Goal: Task Accomplishment & Management: Use online tool/utility

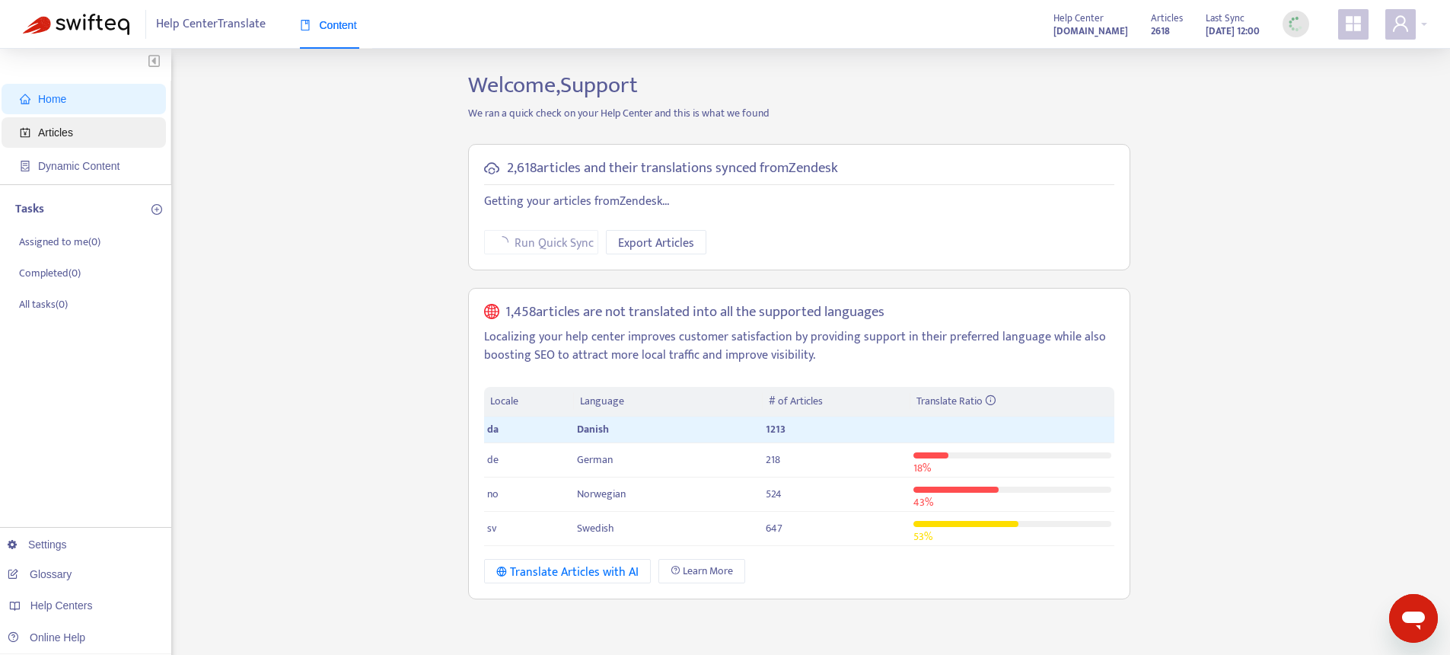
click at [76, 131] on span "Articles" at bounding box center [87, 132] width 134 height 30
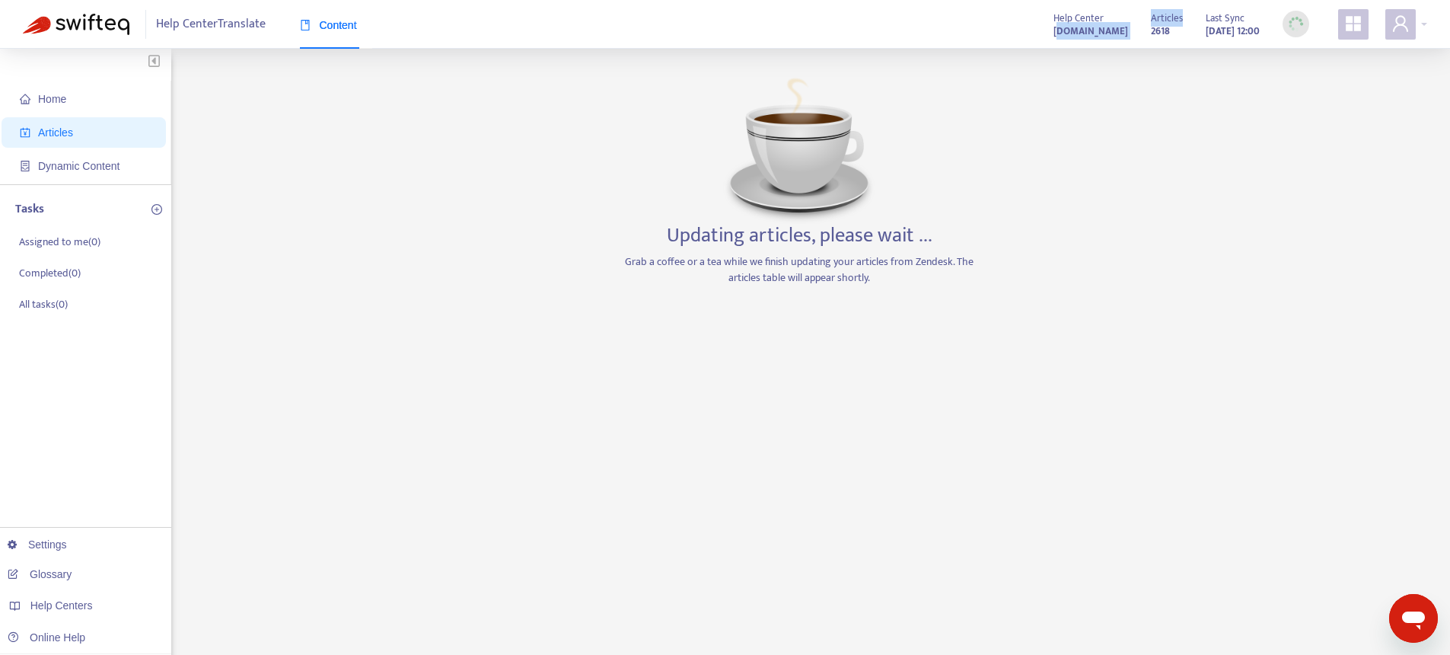
drag, startPoint x: 1120, startPoint y: 34, endPoint x: 996, endPoint y: 30, distance: 124.2
click at [1042, 30] on div "Help Center ciceroconnect.zendesk.com Articles 2618 Last Sync Sep 3, 2025 12:00" at bounding box center [1234, 24] width 385 height 30
click at [908, 37] on div "Help Center Translate Content Help Center ciceroconnect.zendesk.com Articles 26…" at bounding box center [725, 24] width 1450 height 49
drag, startPoint x: 976, startPoint y: 38, endPoint x: 1108, endPoint y: 33, distance: 131.8
click at [1108, 33] on div "Help Center Translate Content Help Center ciceroconnect.zendesk.com Articles 26…" at bounding box center [725, 24] width 1450 height 49
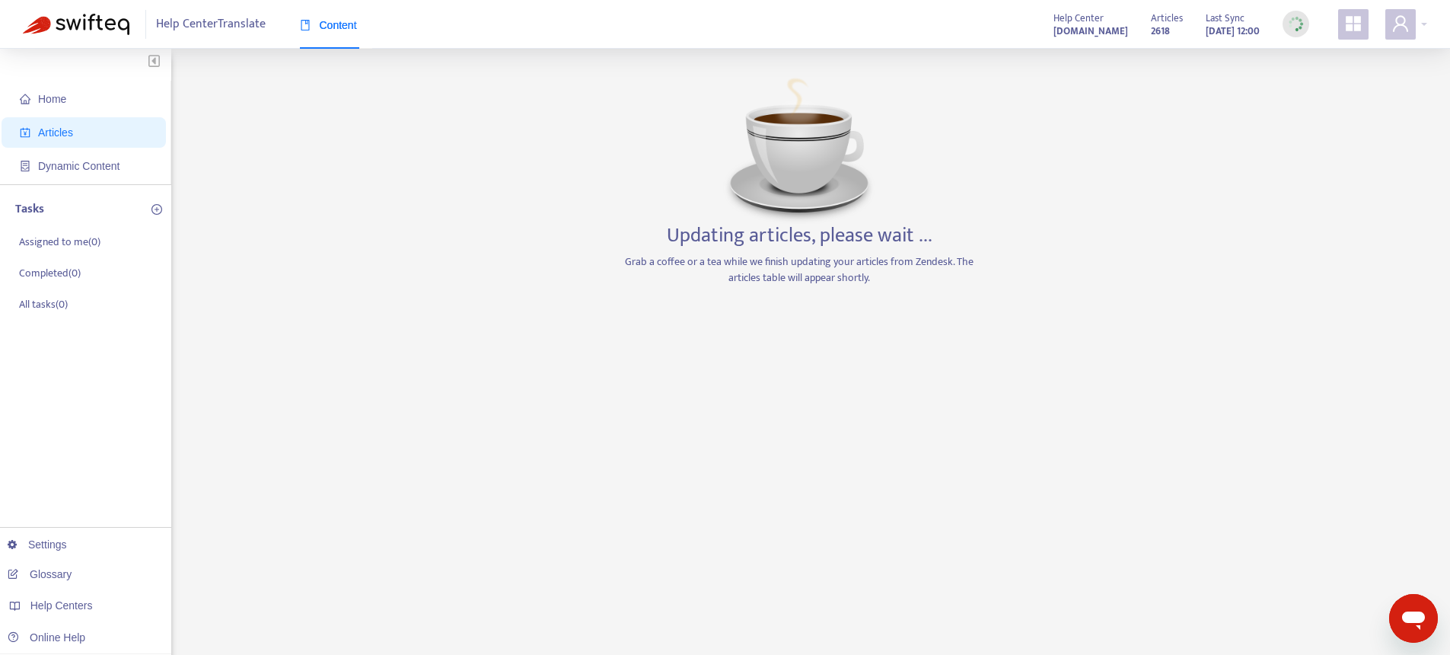
copy strong "ciceroconnect.zendesk.com"
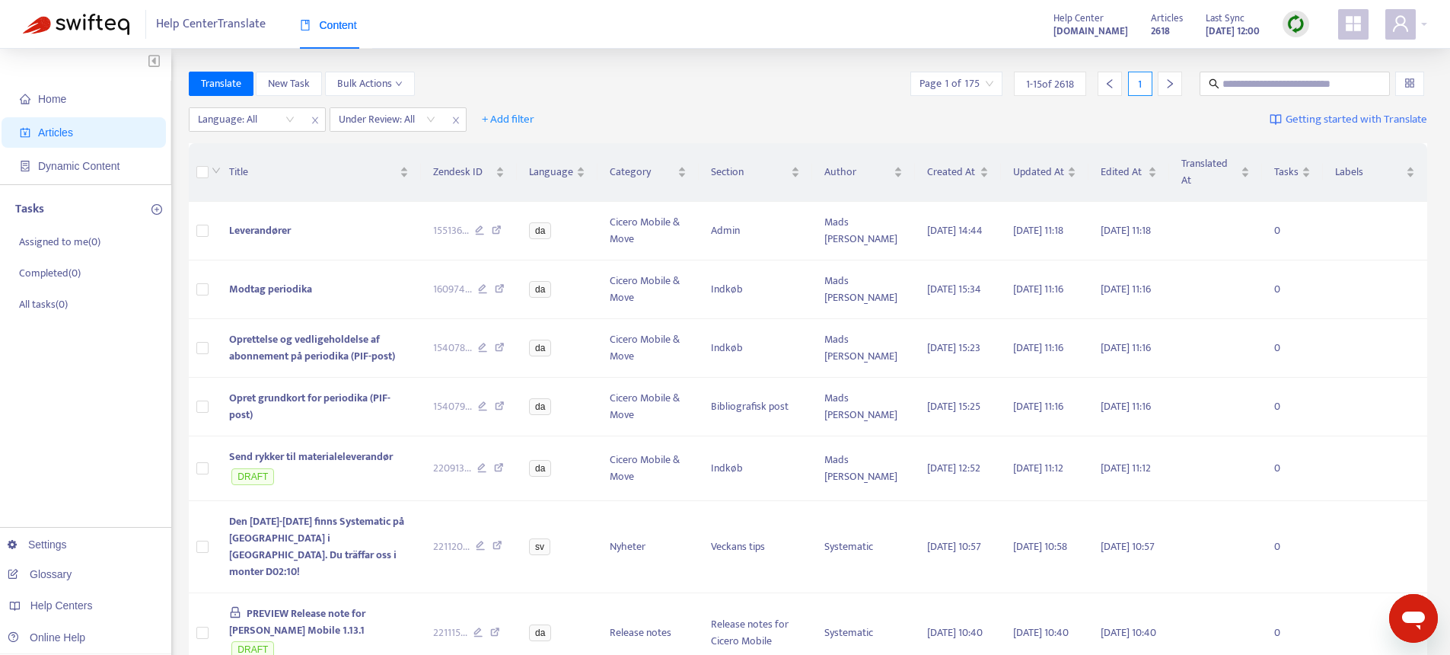
click at [858, 84] on div "Translate New Task Bulk Actions Page 1 of 175 1 - 15 of 2618 1" at bounding box center [808, 84] width 1239 height 24
click at [1297, 30] on img at bounding box center [1296, 23] width 19 height 19
click at [1321, 49] on link "Quick Sync" at bounding box center [1327, 55] width 65 height 18
click at [59, 170] on span "Dynamic Content" at bounding box center [78, 166] width 81 height 12
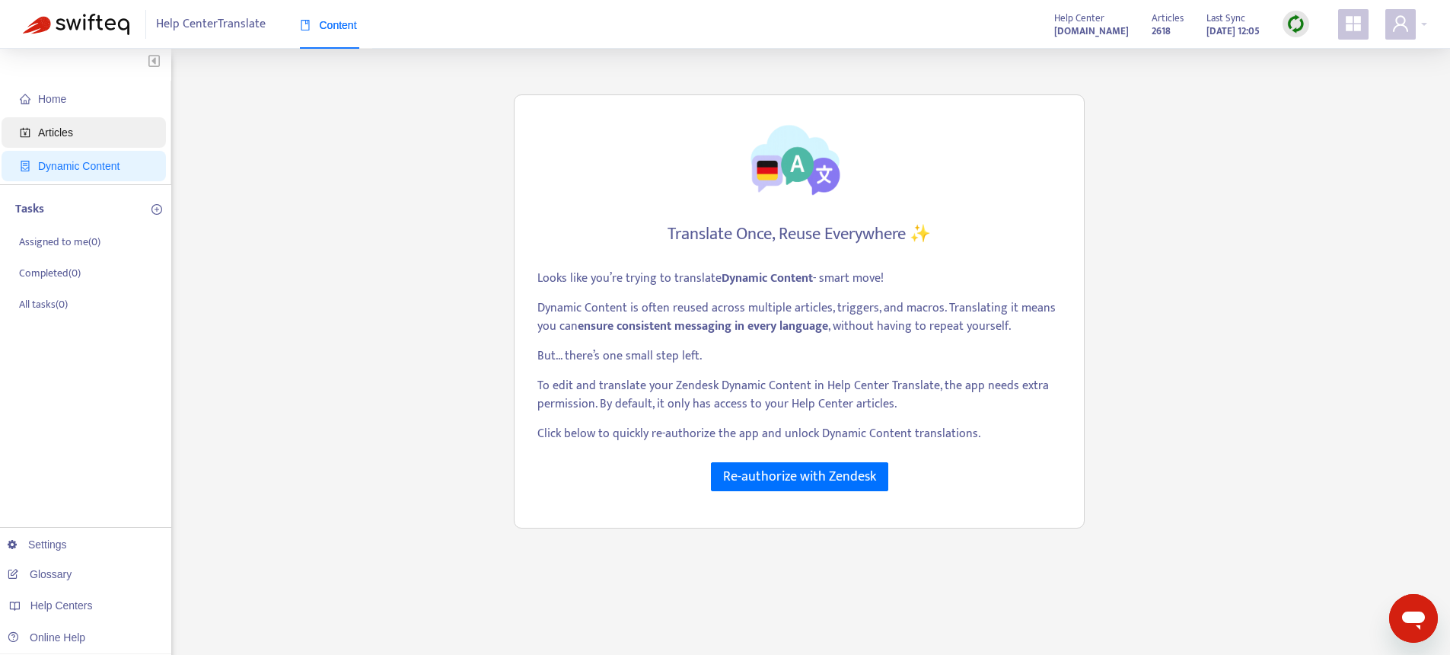
click at [62, 140] on span "Articles" at bounding box center [87, 132] width 134 height 30
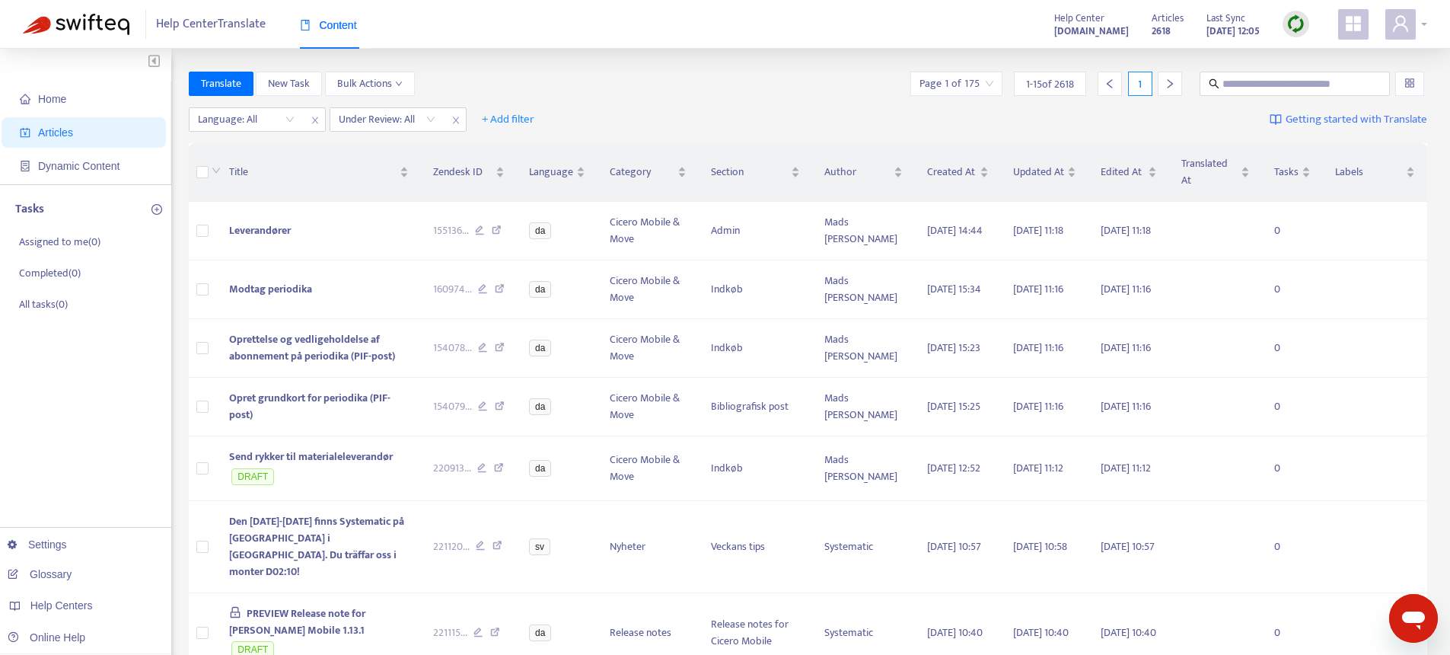
click at [1401, 30] on icon "user" at bounding box center [1401, 23] width 18 height 18
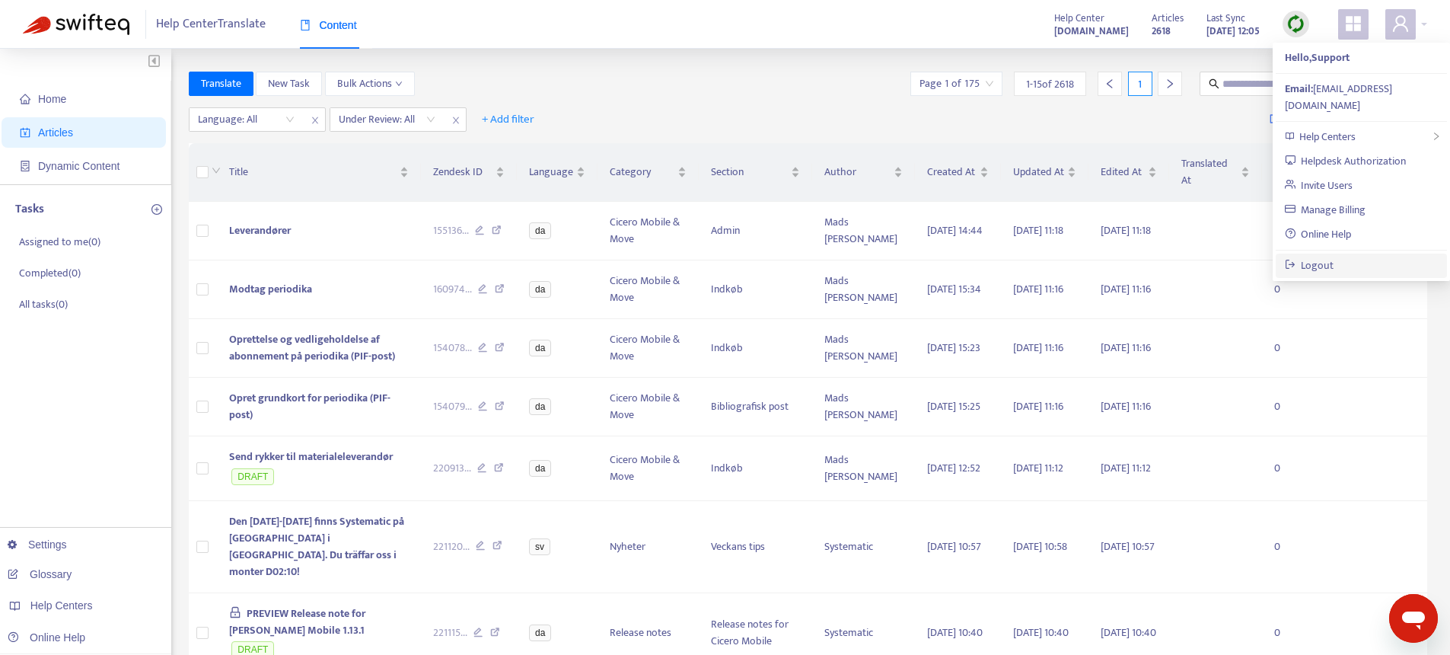
click at [1325, 257] on link "Logout" at bounding box center [1309, 266] width 49 height 18
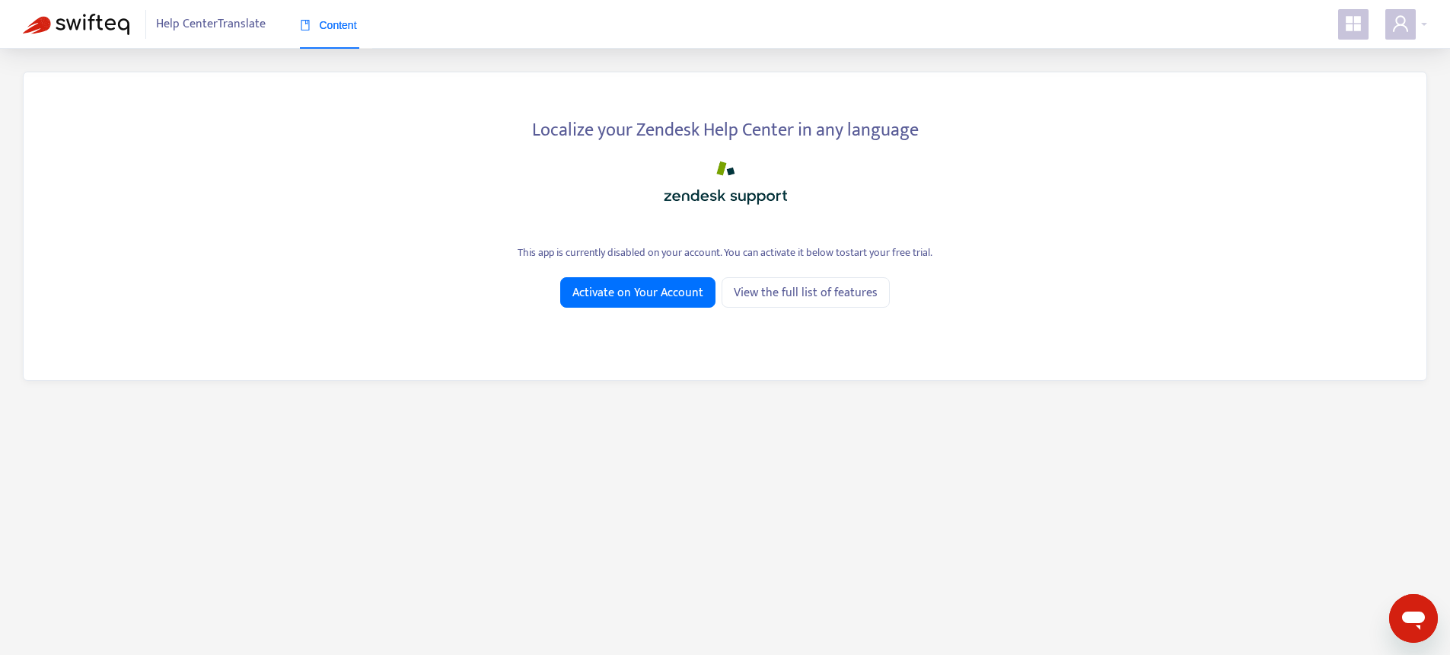
drag, startPoint x: 1376, startPoint y: 20, endPoint x: 1367, endPoint y: 18, distance: 8.5
click at [1372, 19] on div at bounding box center [1359, 24] width 42 height 30
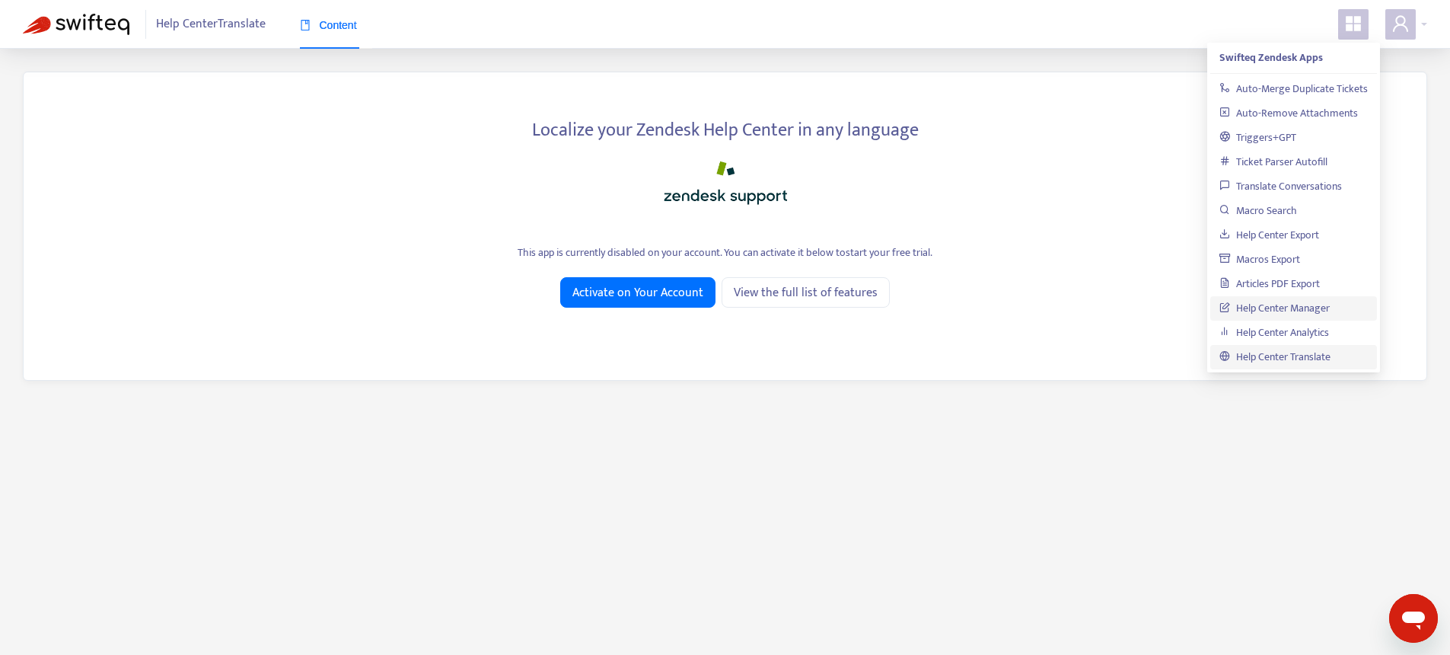
click at [1270, 317] on link "Help Center Manager" at bounding box center [1275, 308] width 110 height 18
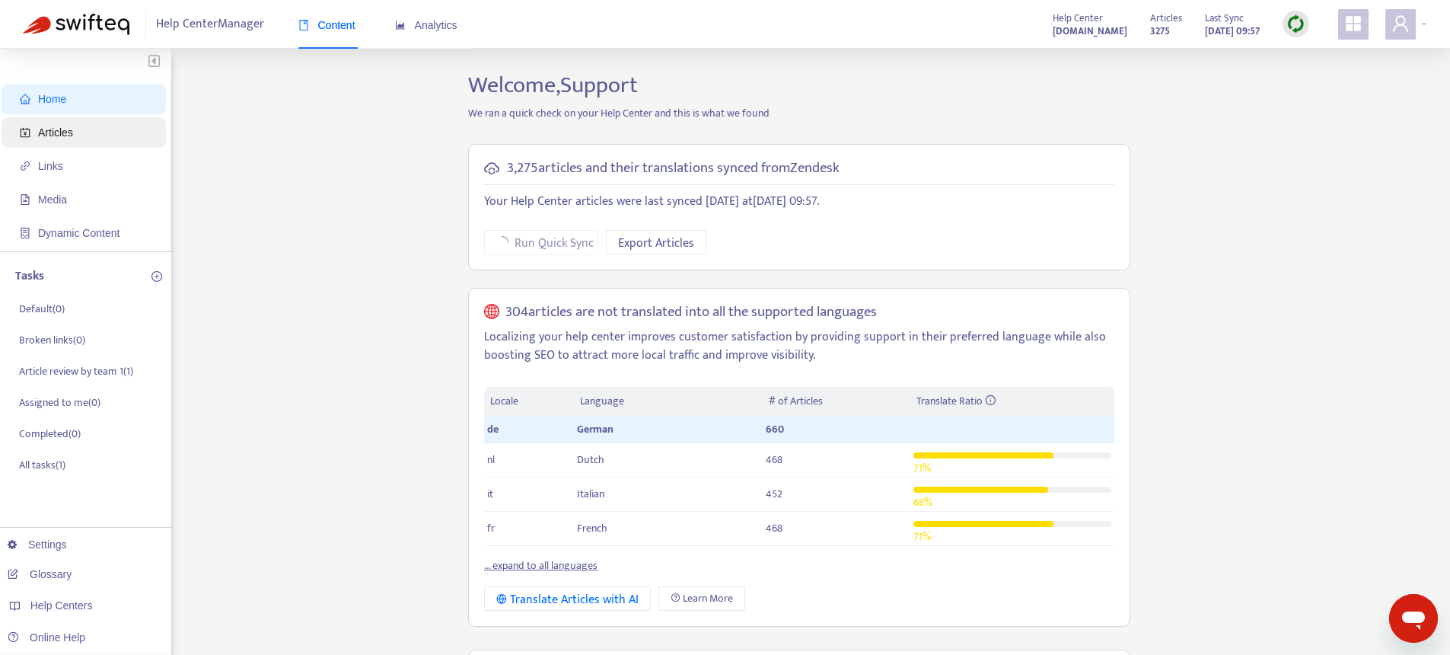
click at [88, 145] on span "Articles" at bounding box center [87, 132] width 134 height 30
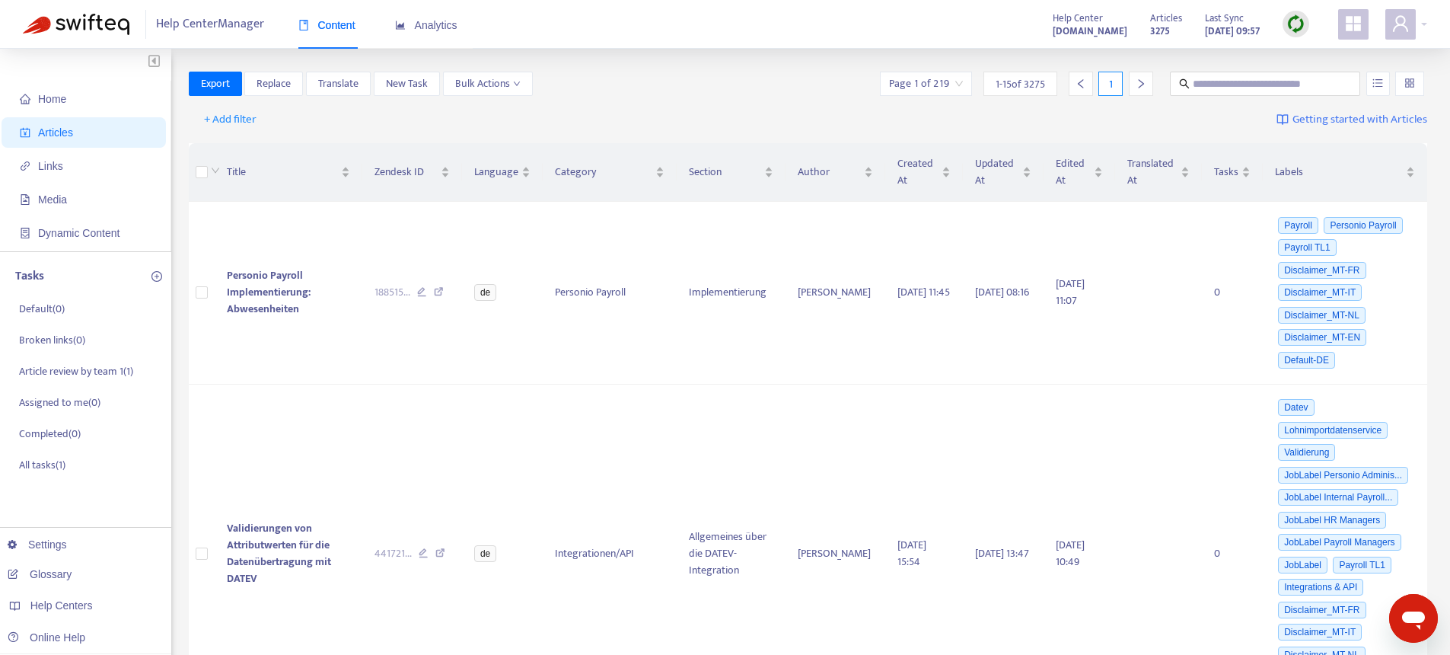
click at [32, 117] on span "Articles" at bounding box center [87, 132] width 134 height 30
click at [67, 99] on span "Home" at bounding box center [87, 99] width 134 height 30
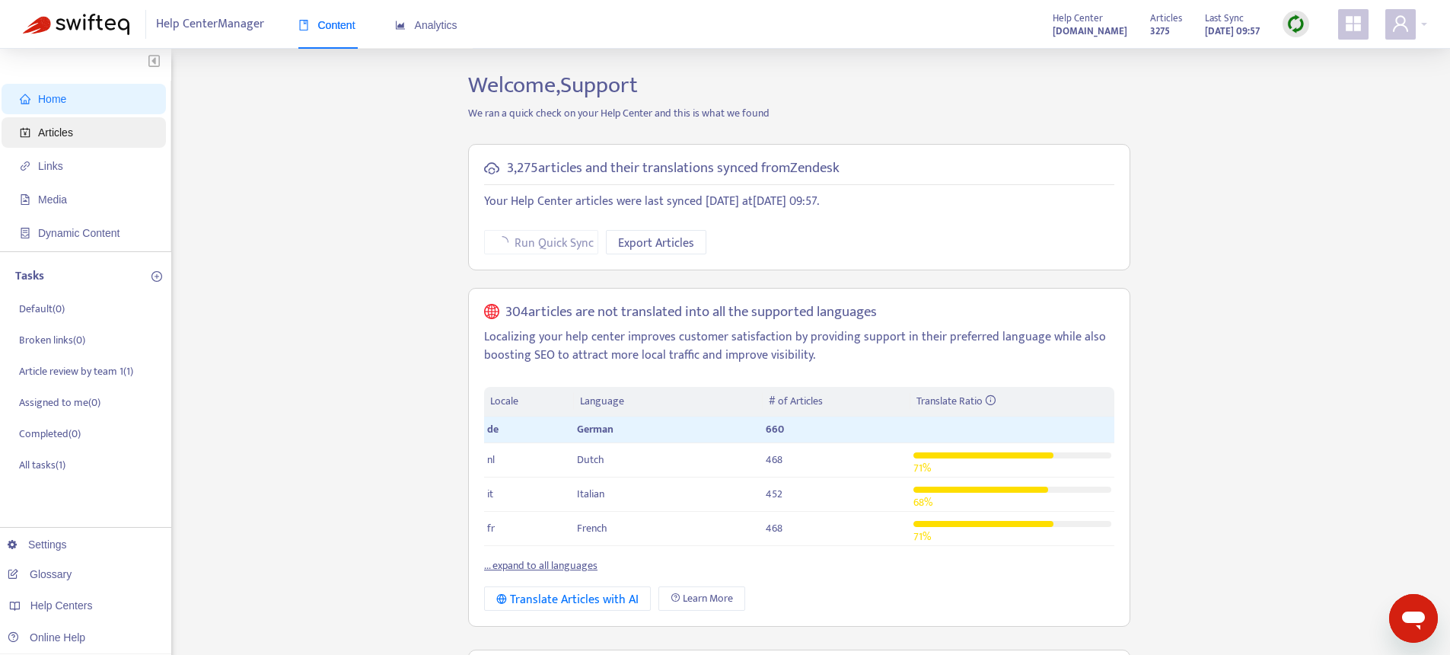
click at [80, 138] on span "Articles" at bounding box center [87, 132] width 134 height 30
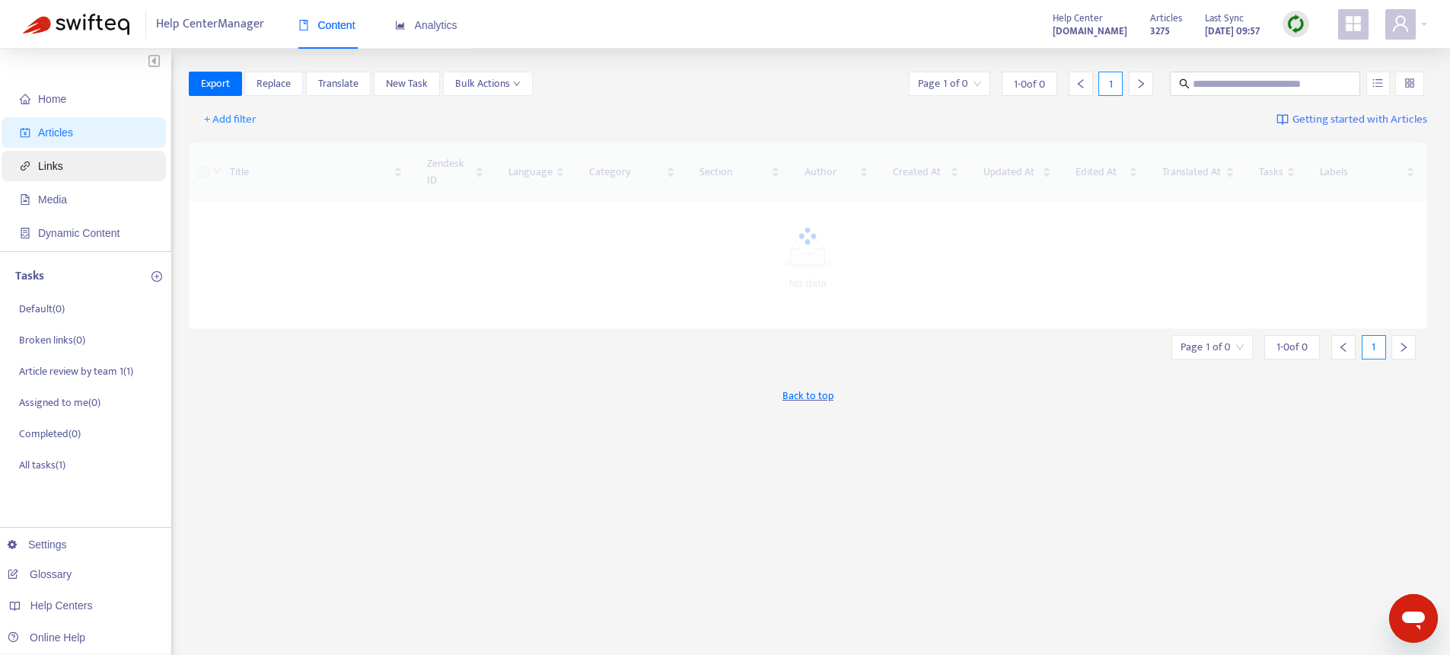
click at [56, 171] on span "Links" at bounding box center [50, 166] width 25 height 12
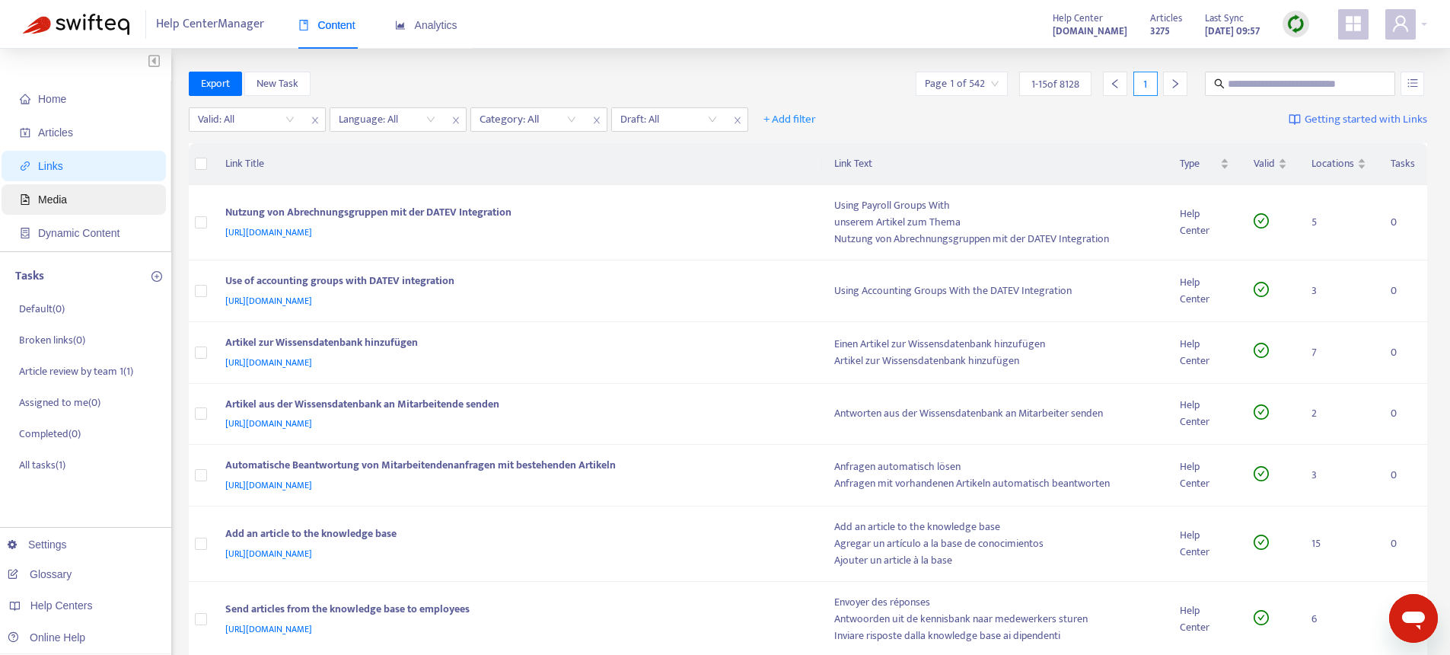
click at [62, 203] on span "Media" at bounding box center [52, 199] width 29 height 12
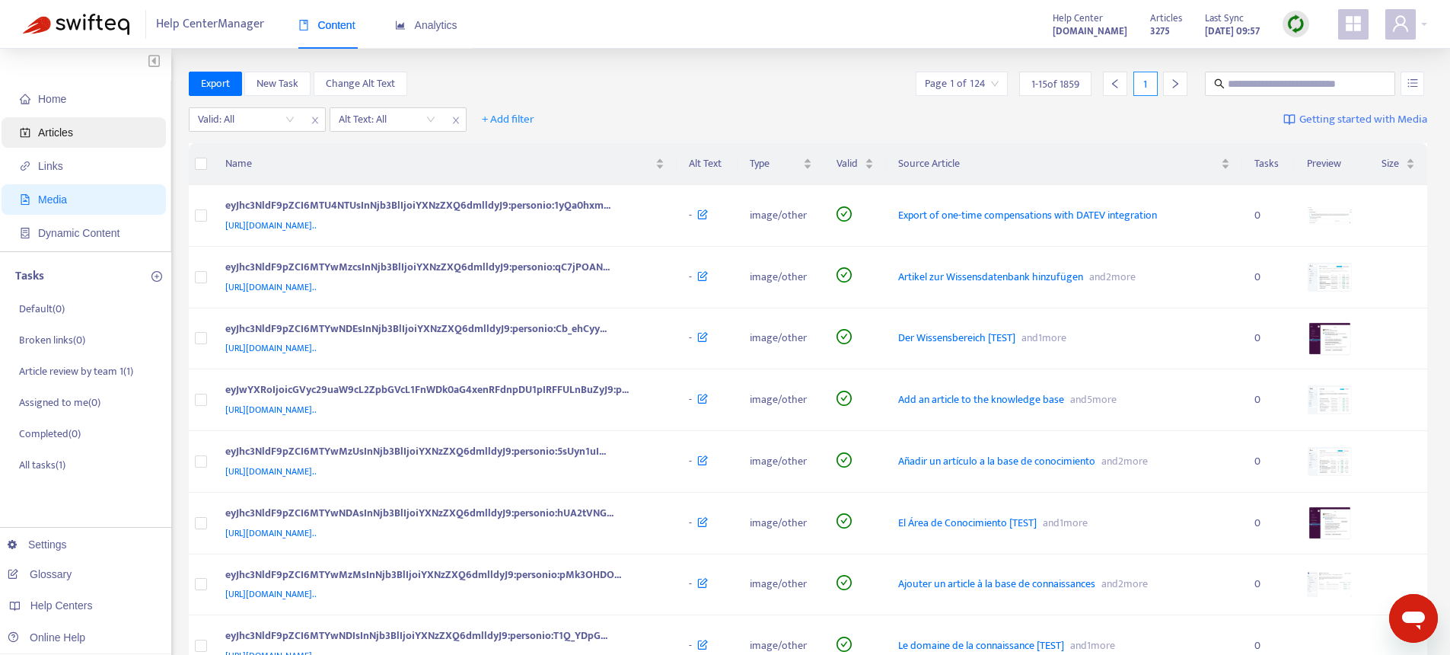
click at [62, 142] on span "Articles" at bounding box center [87, 132] width 134 height 30
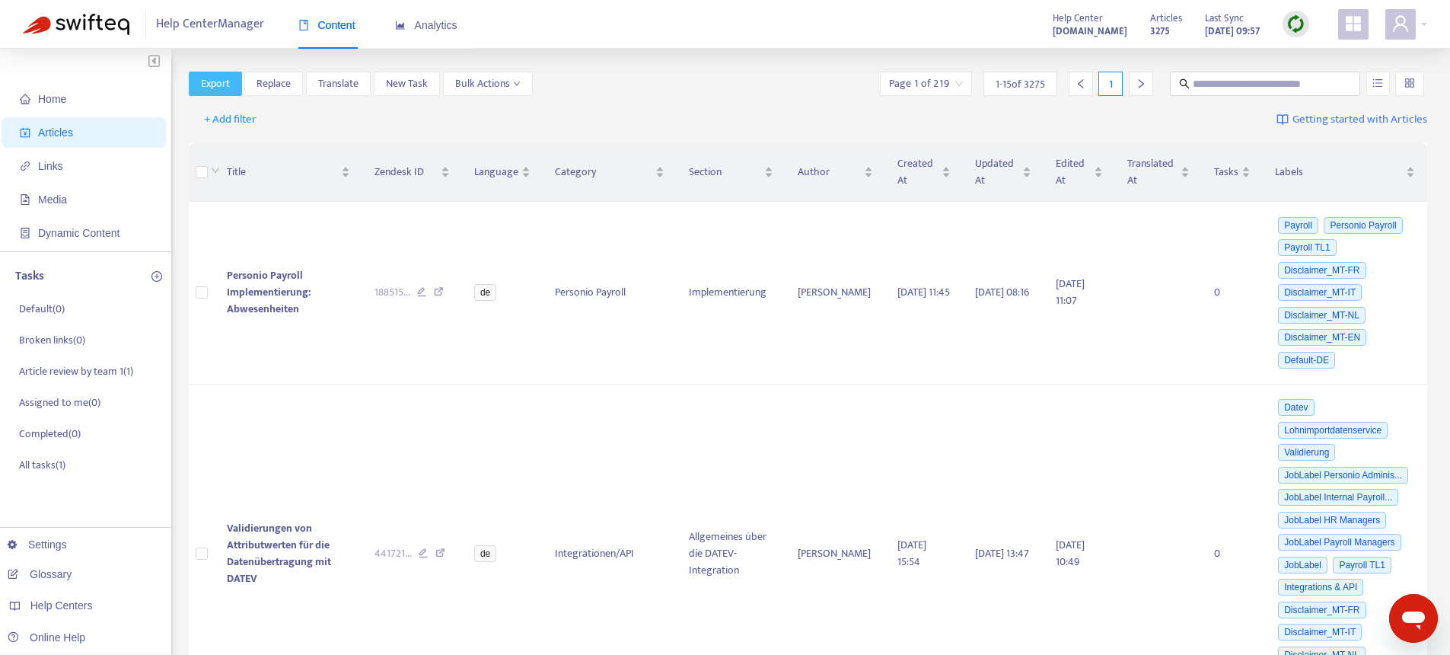
click at [224, 88] on span "Export" at bounding box center [215, 83] width 29 height 17
click at [219, 80] on span "Export" at bounding box center [215, 83] width 29 height 17
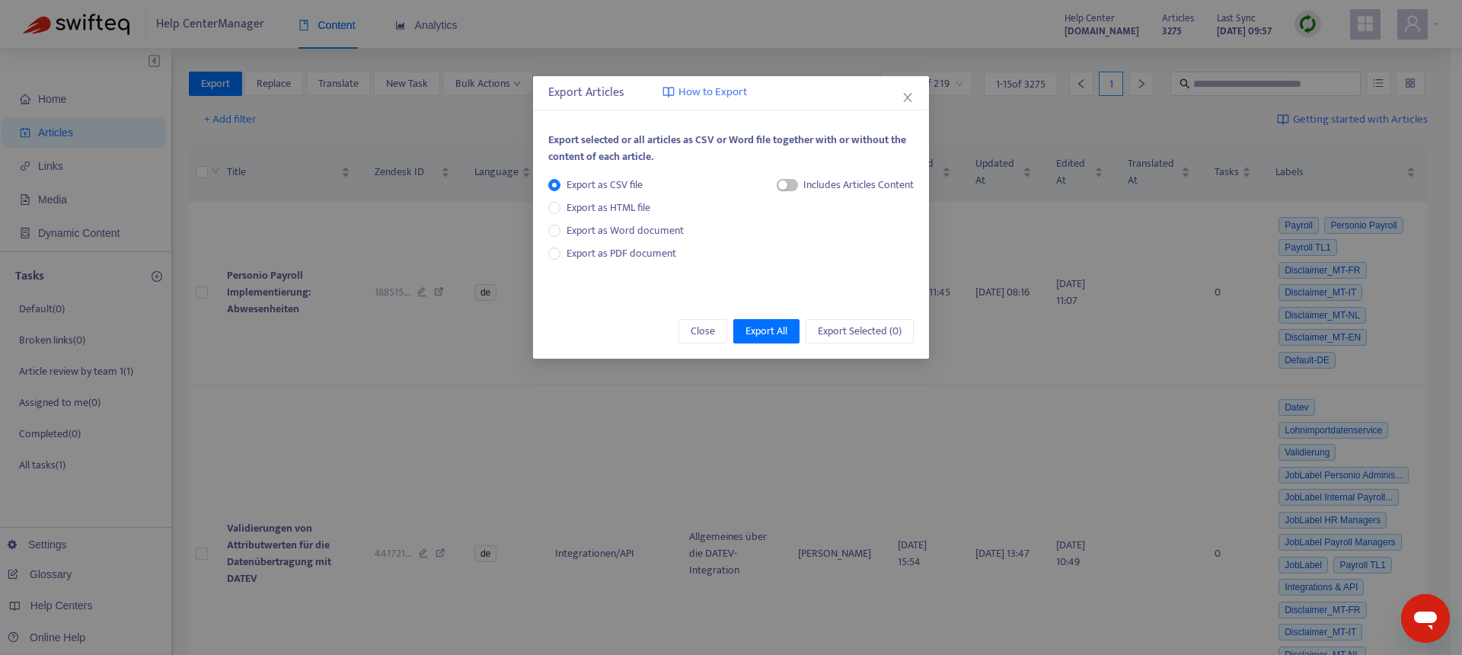
click at [345, 242] on div "Export Articles How to Export Export selected or all articles as CSV or Word fi…" at bounding box center [731, 327] width 1462 height 655
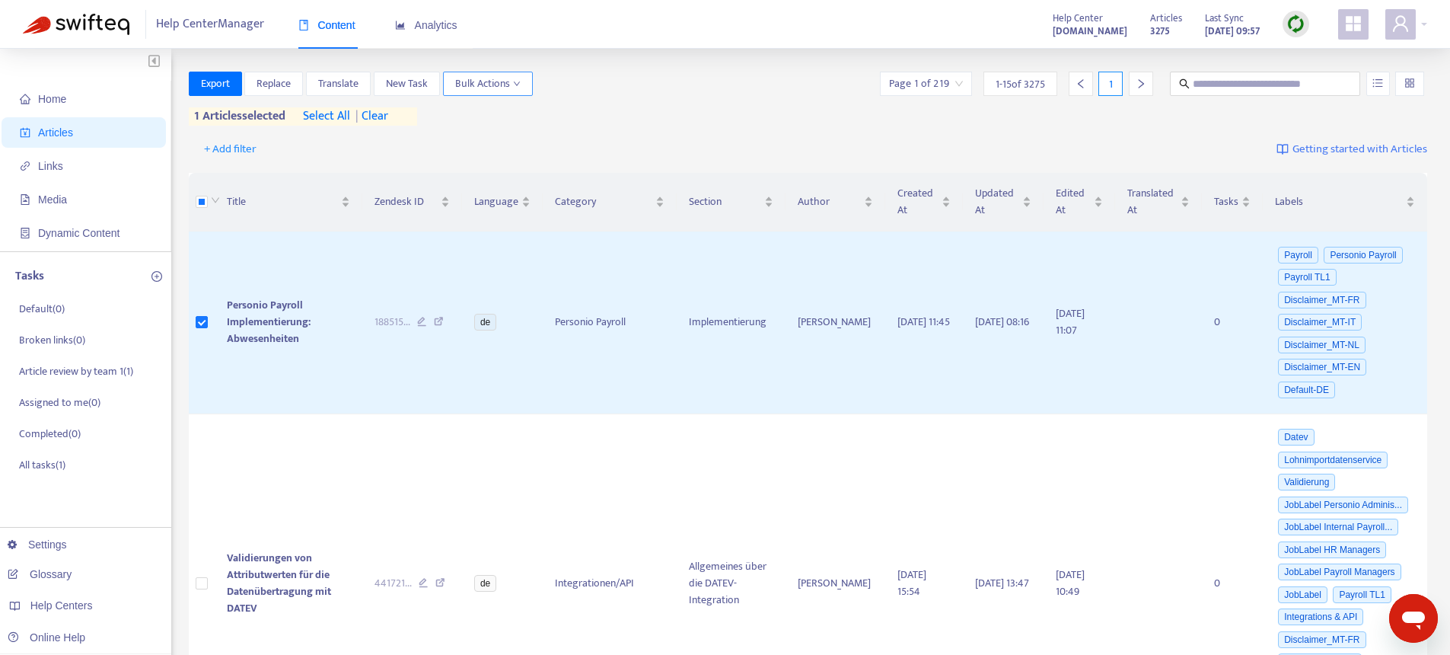
click at [483, 78] on span "Bulk Actions" at bounding box center [487, 83] width 65 height 17
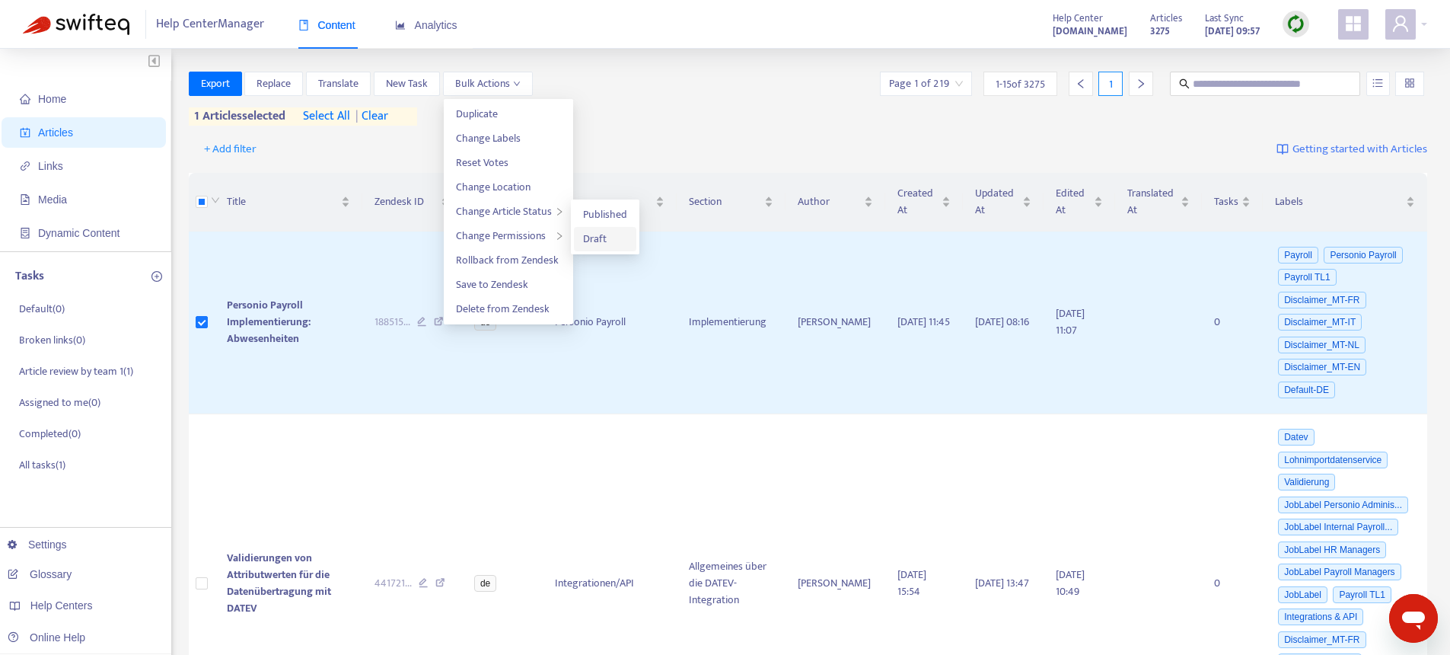
click at [607, 233] on span "Draft" at bounding box center [605, 239] width 44 height 17
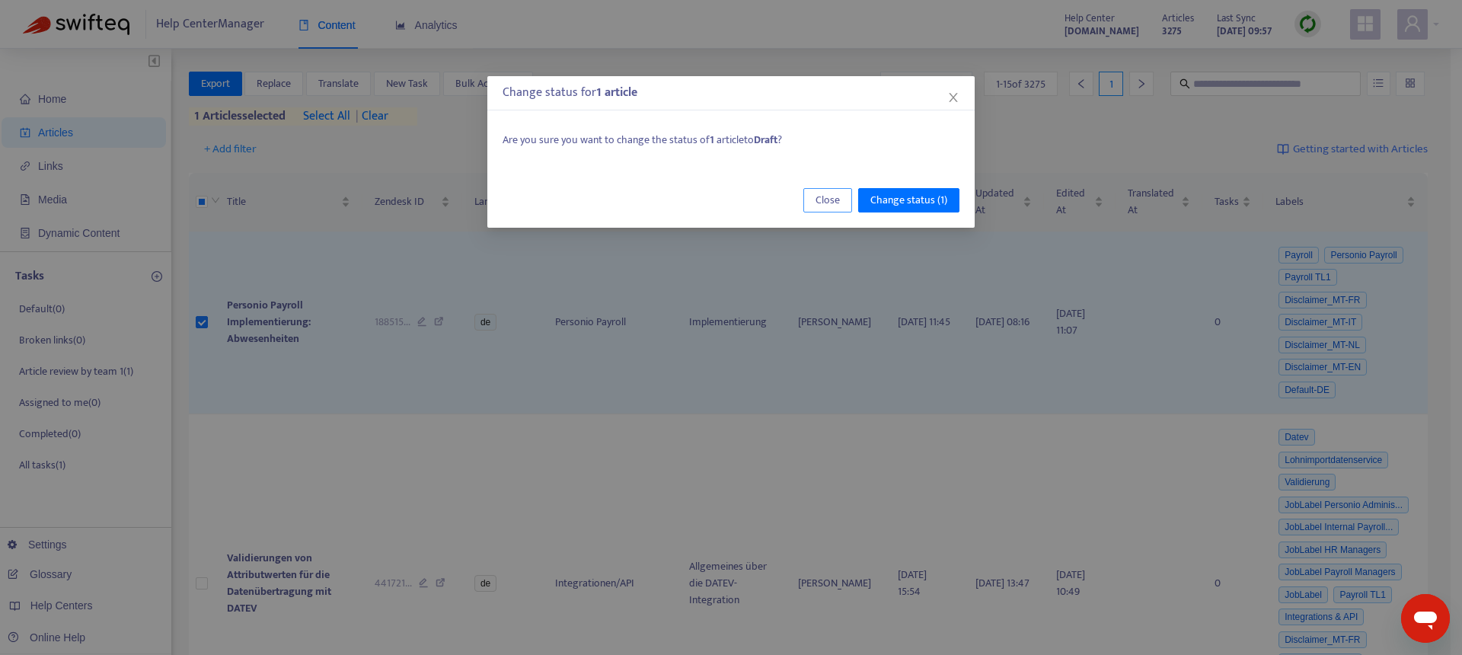
click at [820, 203] on span "Close" at bounding box center [827, 200] width 24 height 17
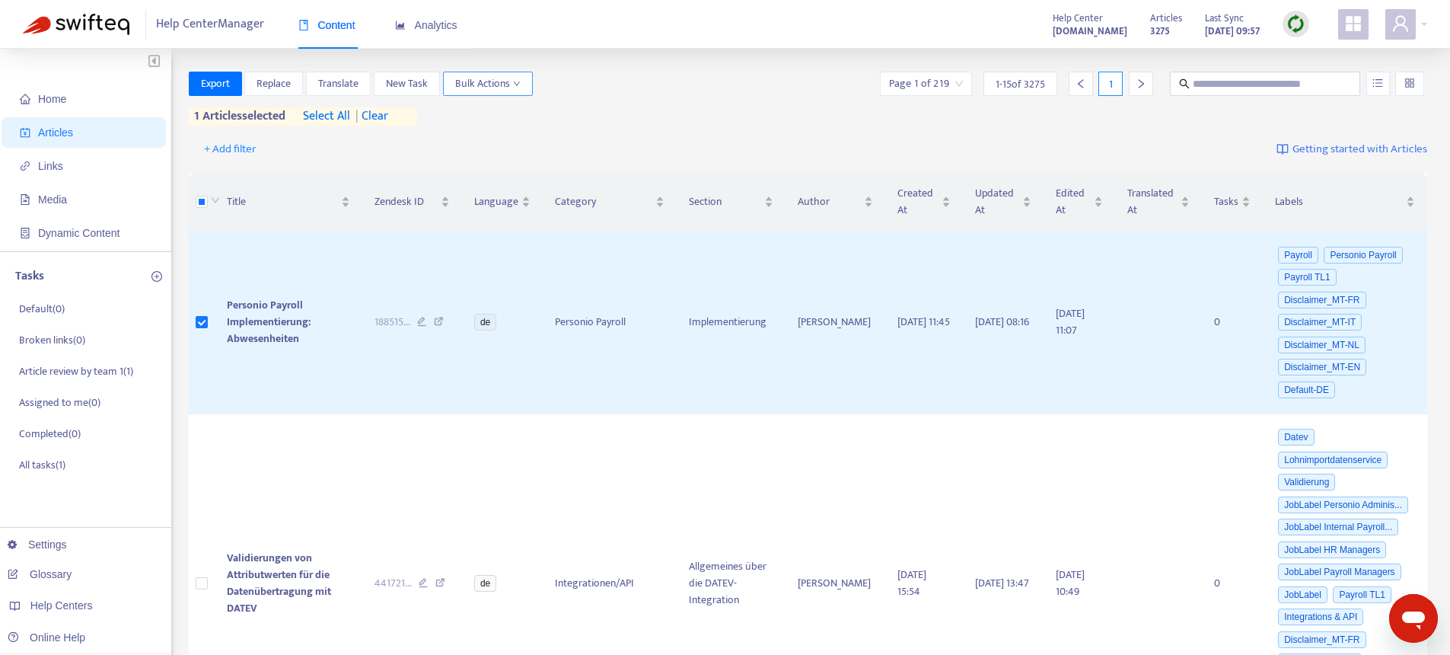
click at [515, 88] on span "Bulk Actions" at bounding box center [487, 83] width 65 height 17
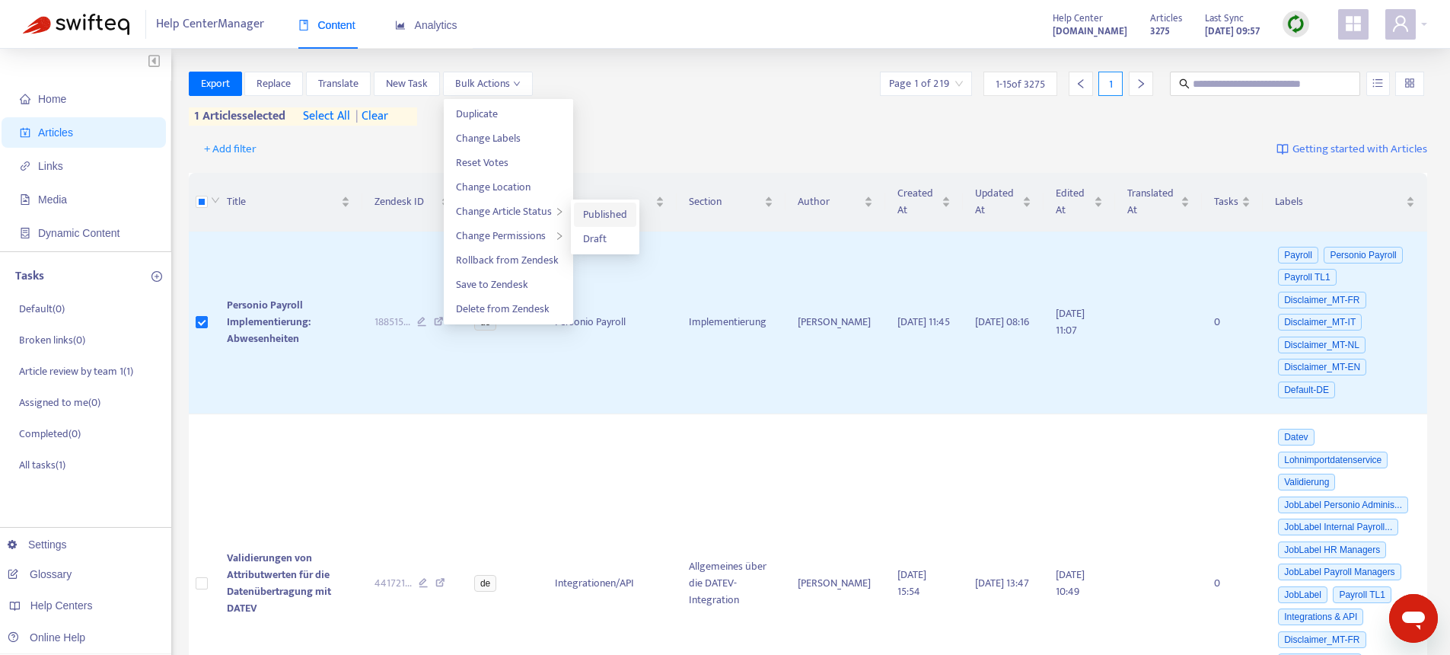
click at [625, 220] on span "Published" at bounding box center [605, 215] width 44 height 18
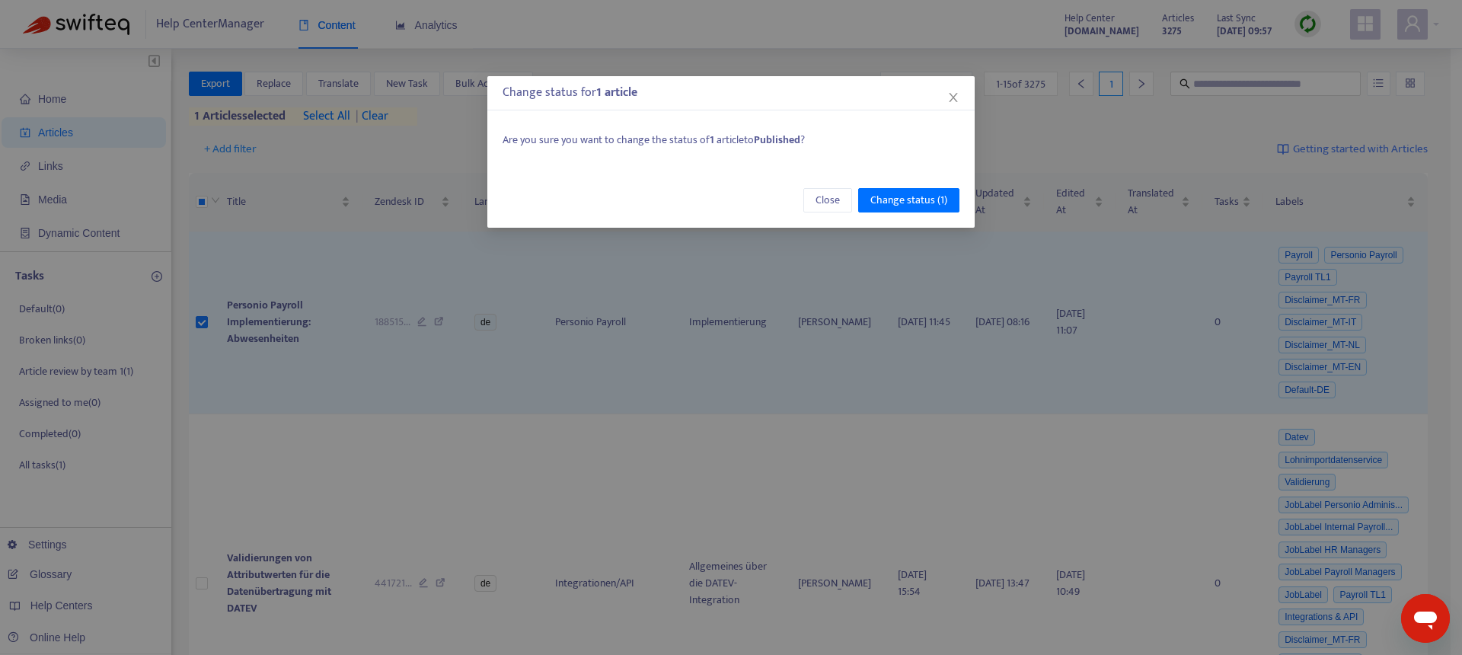
click at [671, 42] on div "Change status for 1 article Are you sure you want to change the status of 1 art…" at bounding box center [731, 327] width 1462 height 655
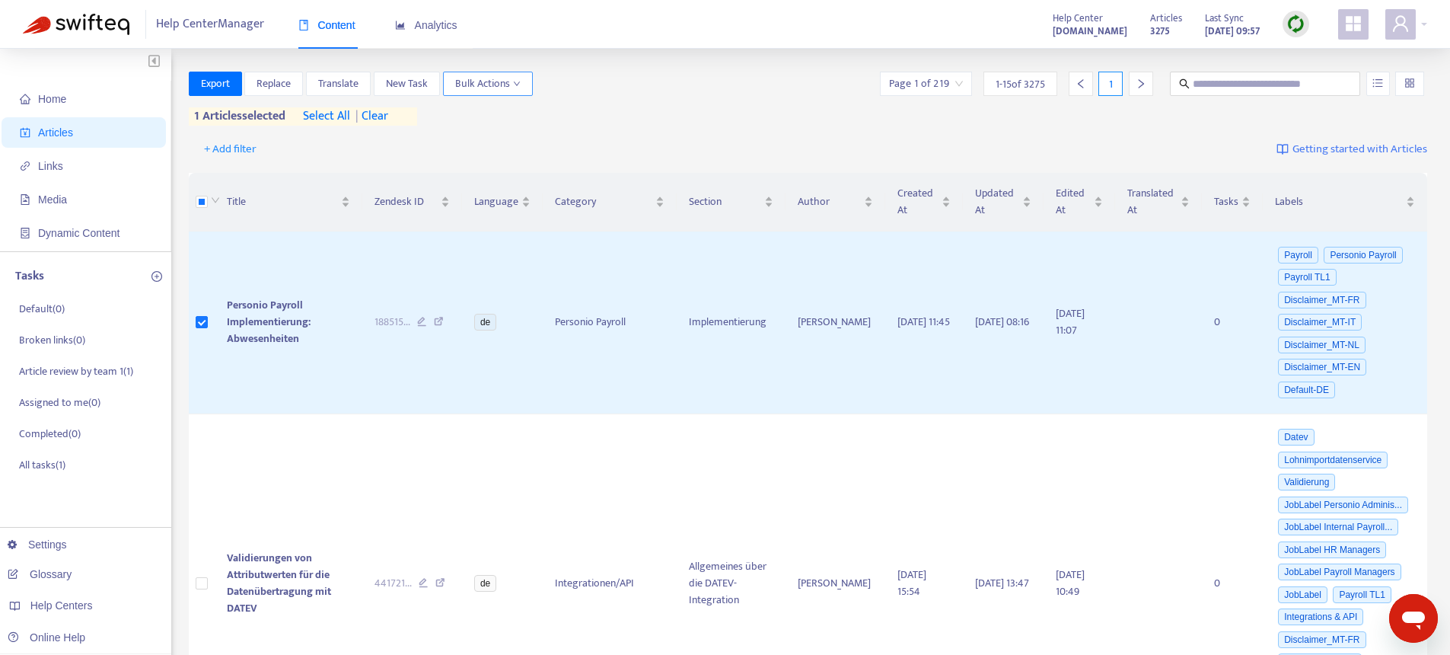
click at [492, 79] on span "Bulk Actions" at bounding box center [487, 83] width 65 height 17
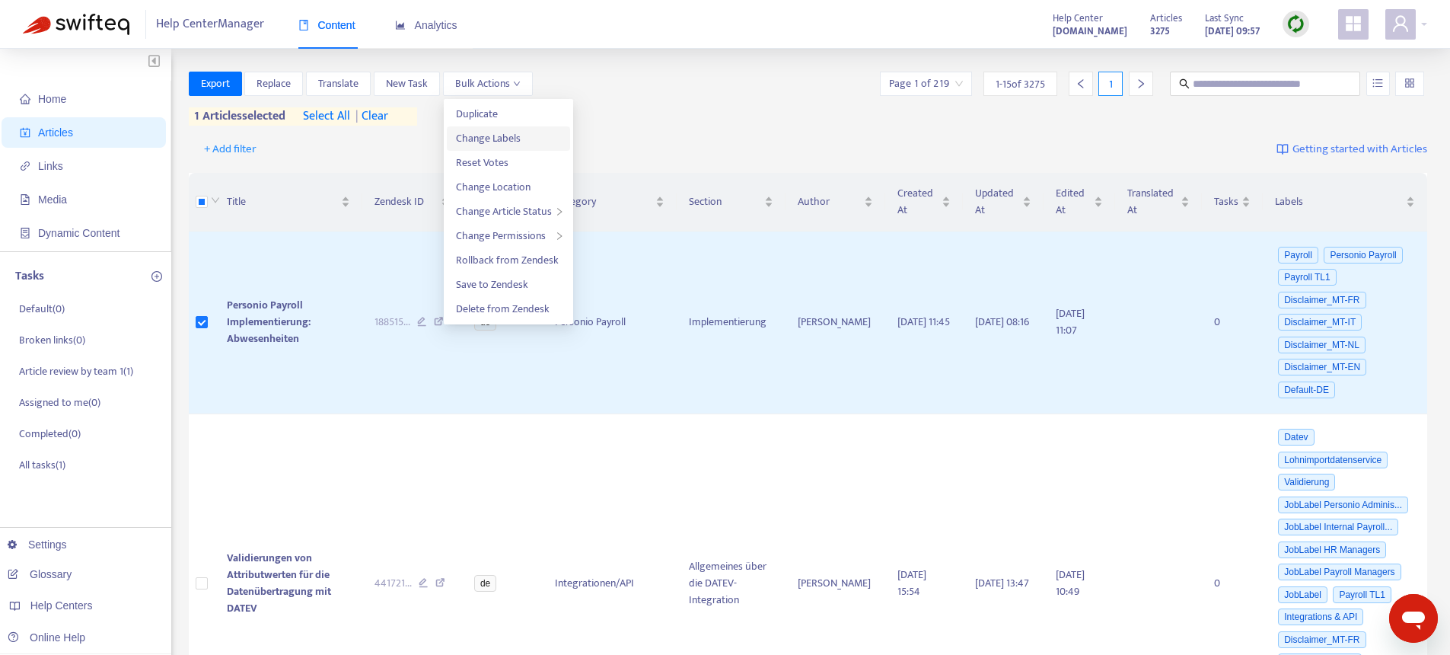
click at [488, 142] on span "Change Labels" at bounding box center [488, 138] width 65 height 18
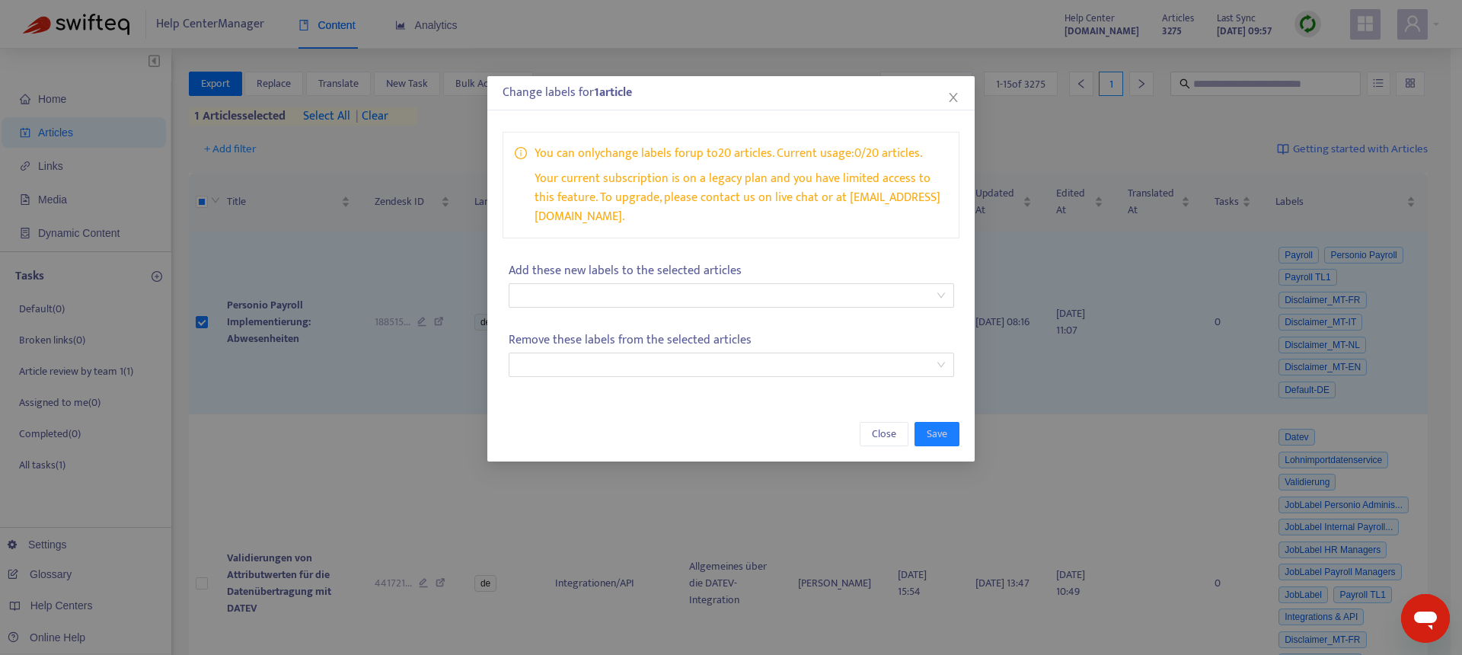
click at [404, 160] on div "Change labels for 1 article You can only change labels for up to 20 articles . …" at bounding box center [731, 327] width 1462 height 655
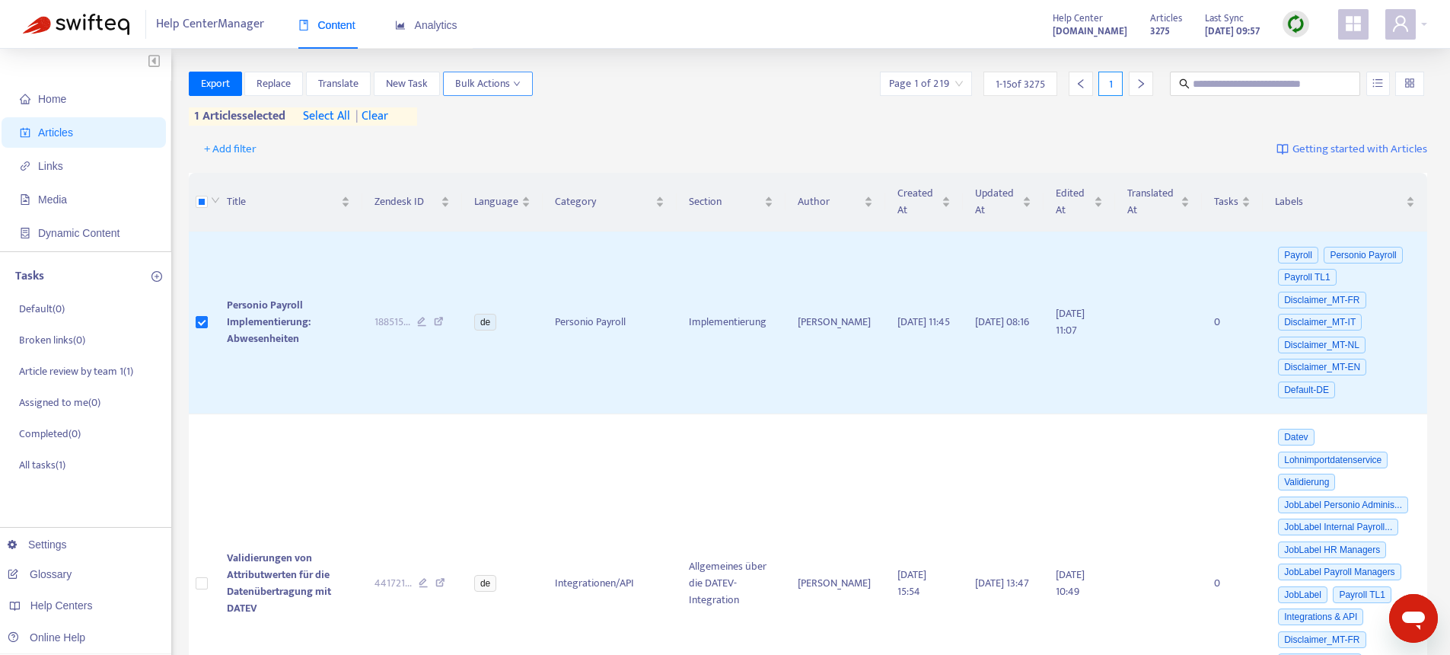
click at [504, 84] on span "Bulk Actions" at bounding box center [487, 83] width 65 height 17
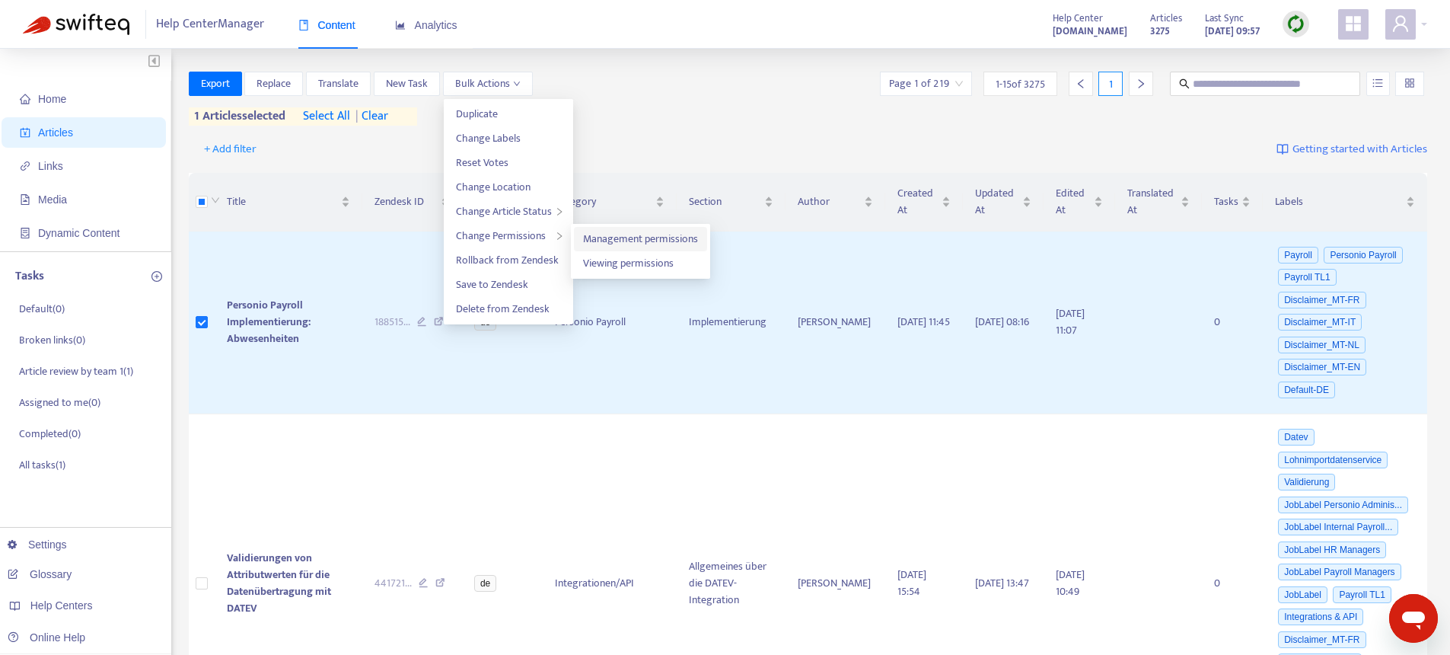
click at [625, 237] on span "Management permissions" at bounding box center [640, 239] width 115 height 18
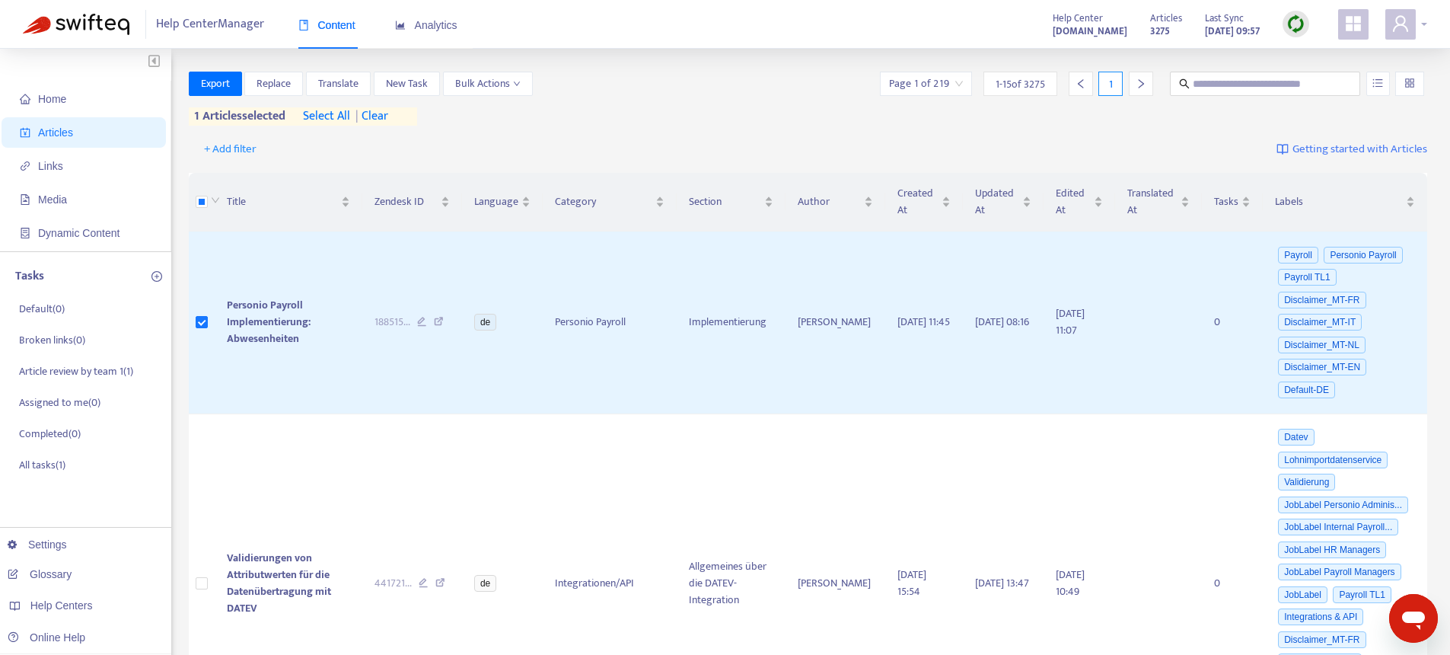
click at [1407, 29] on icon "user" at bounding box center [1400, 23] width 15 height 16
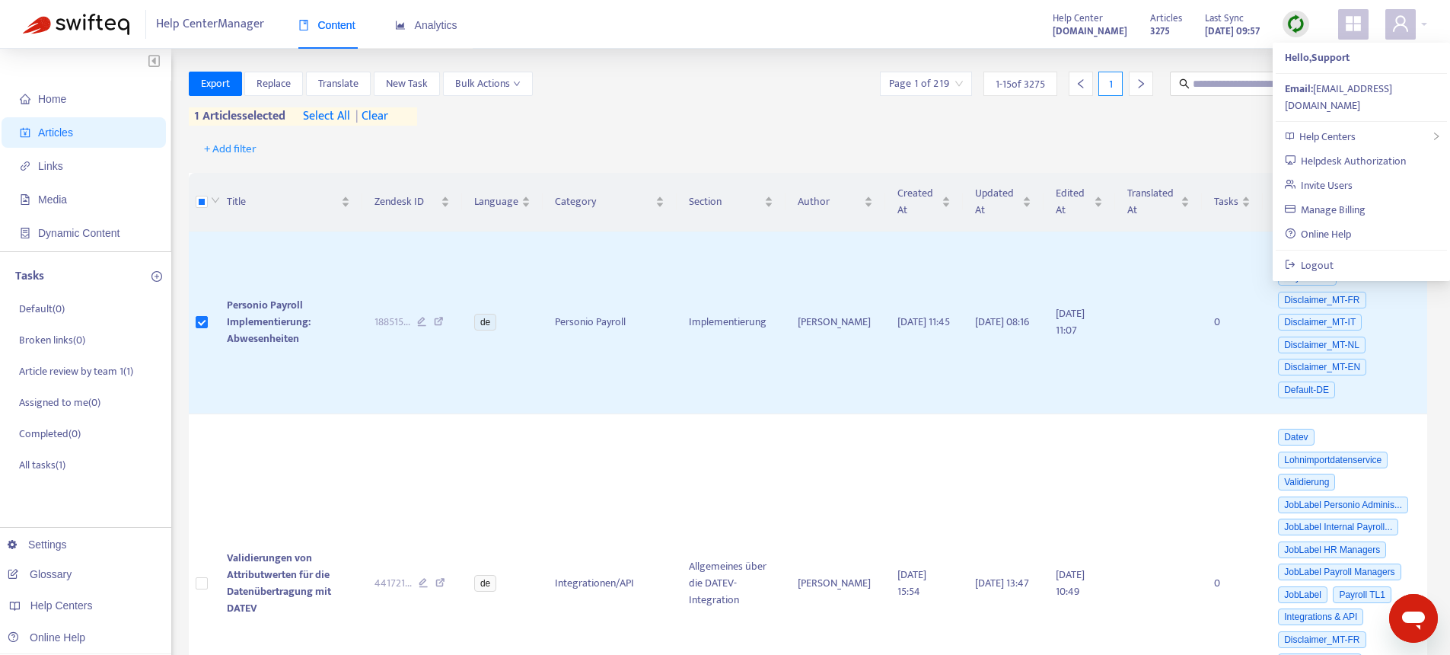
click at [798, 47] on div "Help Center Manager Content Analytics Help Center support.personio.de Articles …" at bounding box center [725, 24] width 1450 height 49
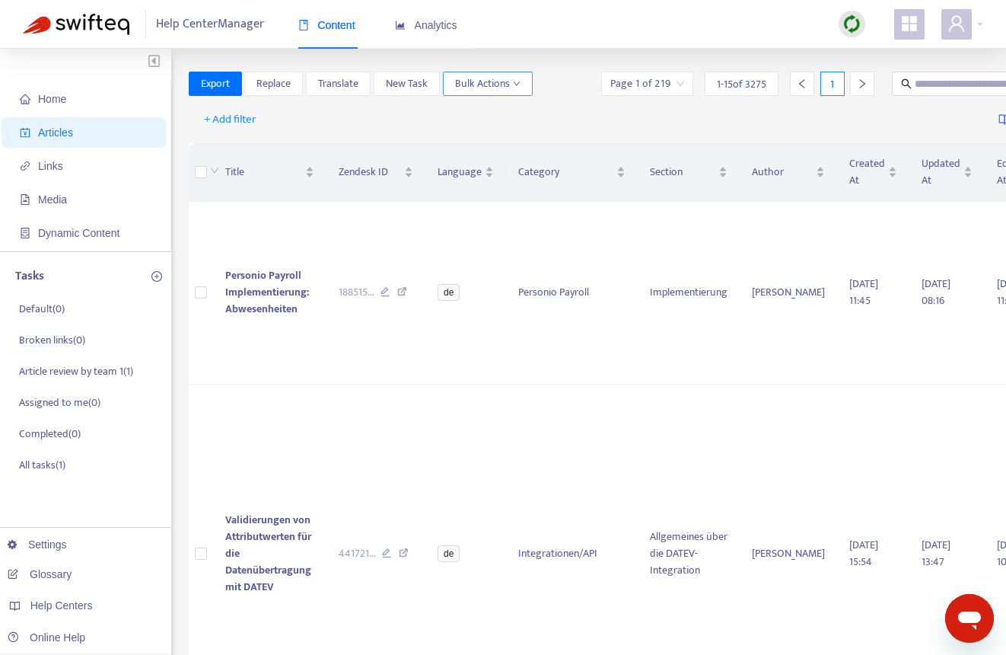
click at [485, 88] on span "Bulk Actions" at bounding box center [487, 83] width 65 height 17
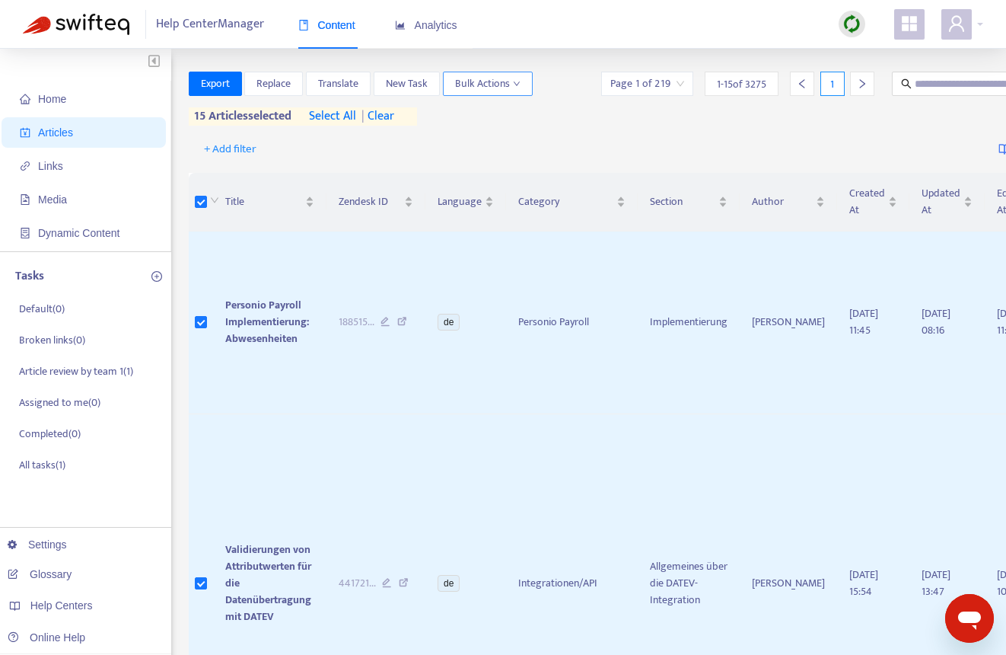
click at [493, 78] on span "Bulk Actions" at bounding box center [487, 83] width 65 height 17
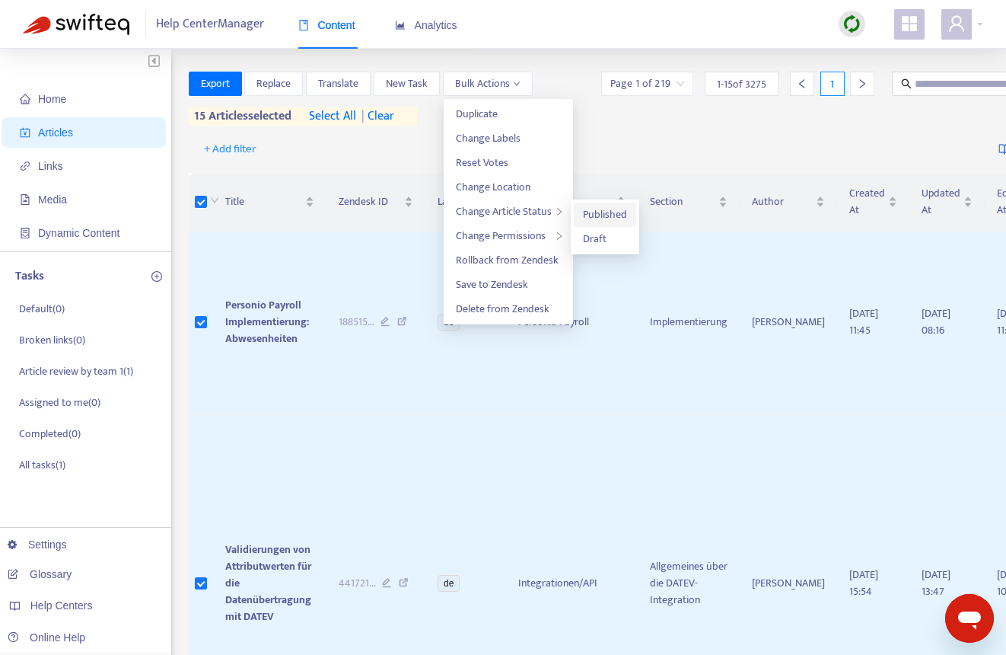
click at [585, 208] on span "Published" at bounding box center [605, 215] width 44 height 18
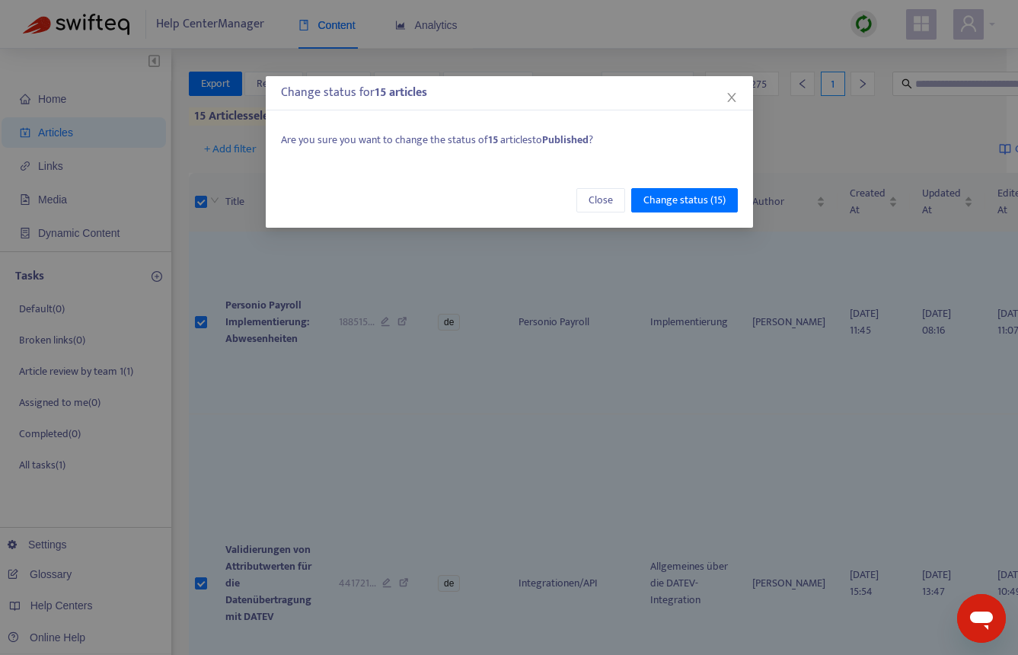
click at [584, 156] on div "Are you sure you want to change the status of 15 articles to Published ?" at bounding box center [509, 139] width 487 height 47
click at [580, 194] on button "Close" at bounding box center [600, 200] width 49 height 24
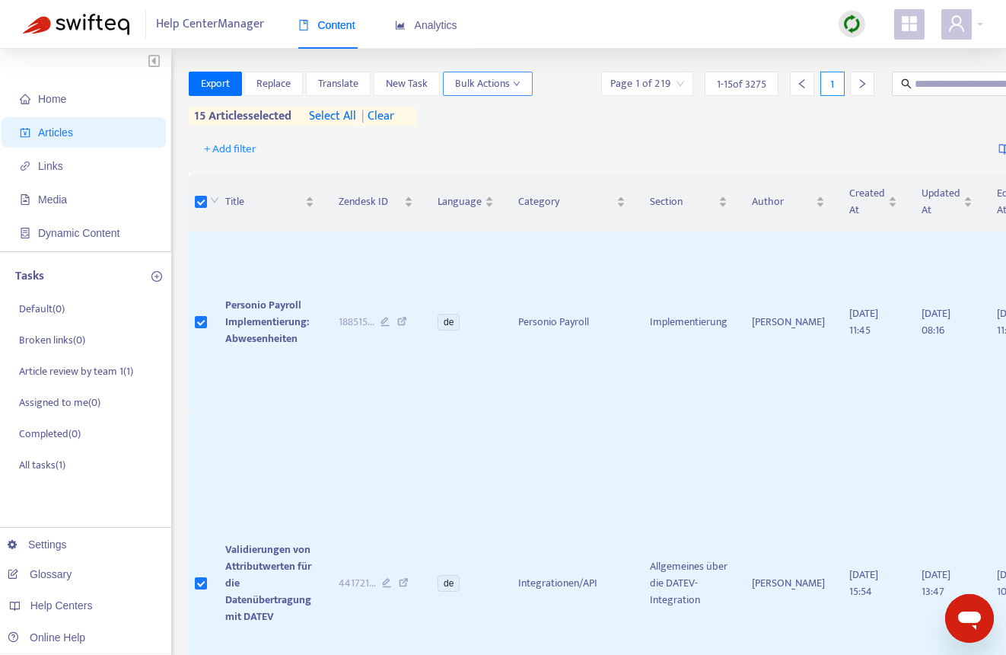
click at [515, 86] on icon "down" at bounding box center [517, 84] width 8 height 8
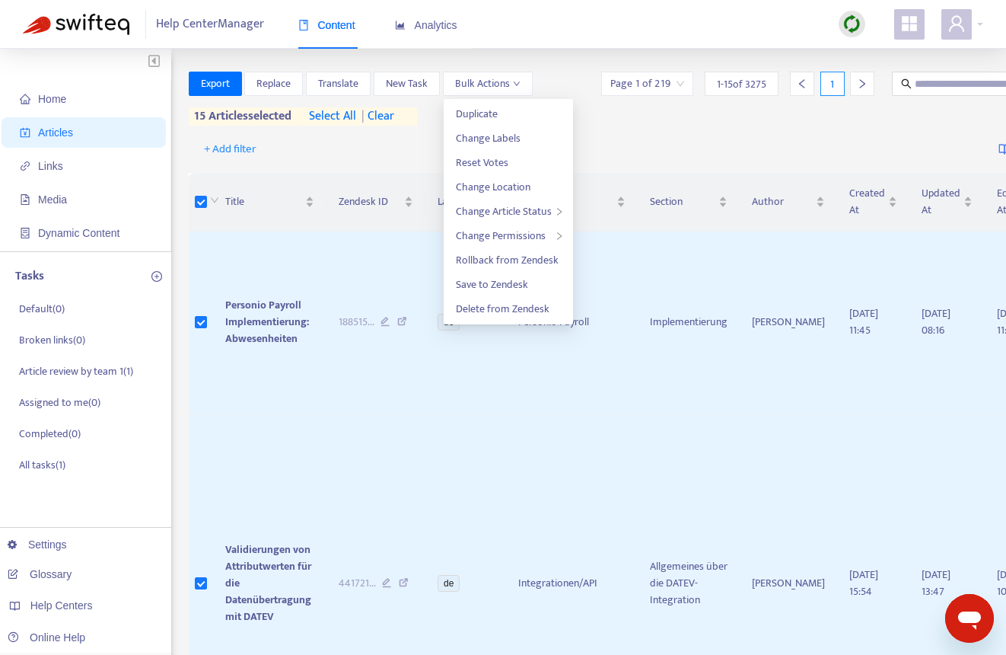
drag, startPoint x: 652, startPoint y: 143, endPoint x: 686, endPoint y: 148, distance: 33.9
click at [655, 143] on div "+ Add filter Getting started with Articles" at bounding box center [669, 150] width 961 height 36
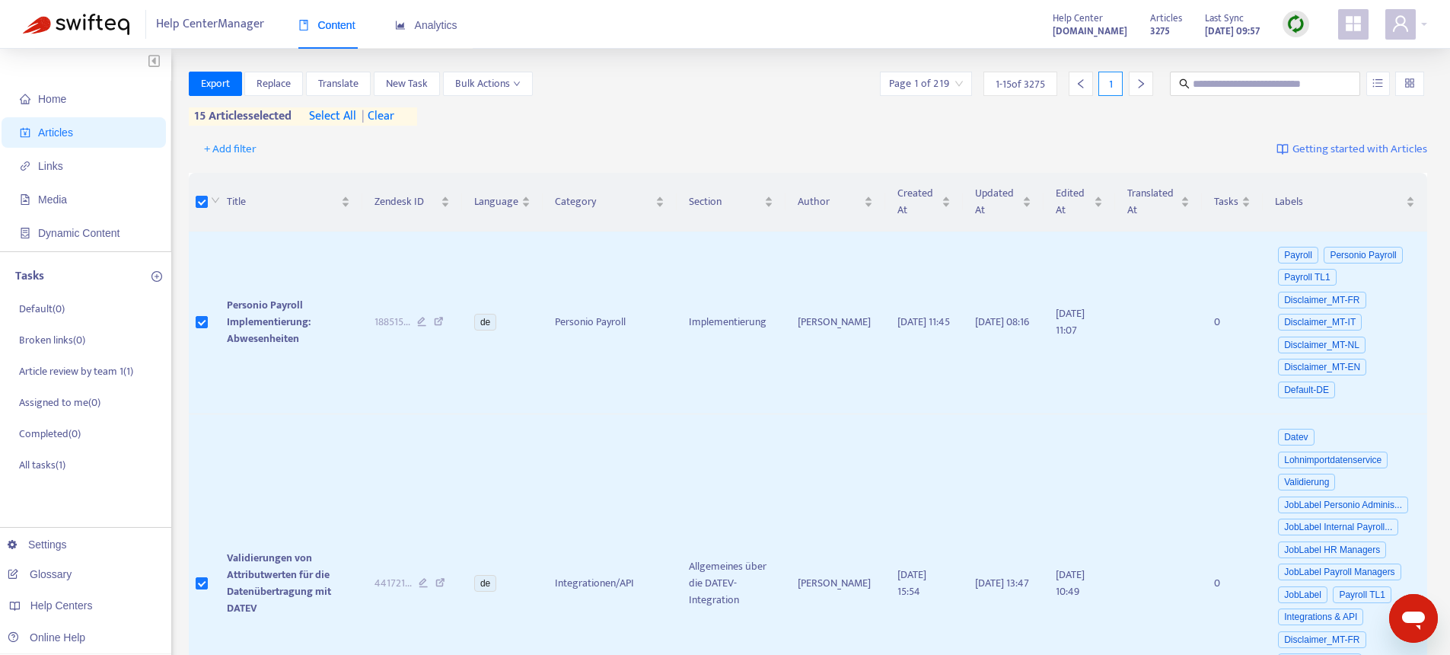
click at [394, 120] on span "| clear" at bounding box center [375, 116] width 38 height 18
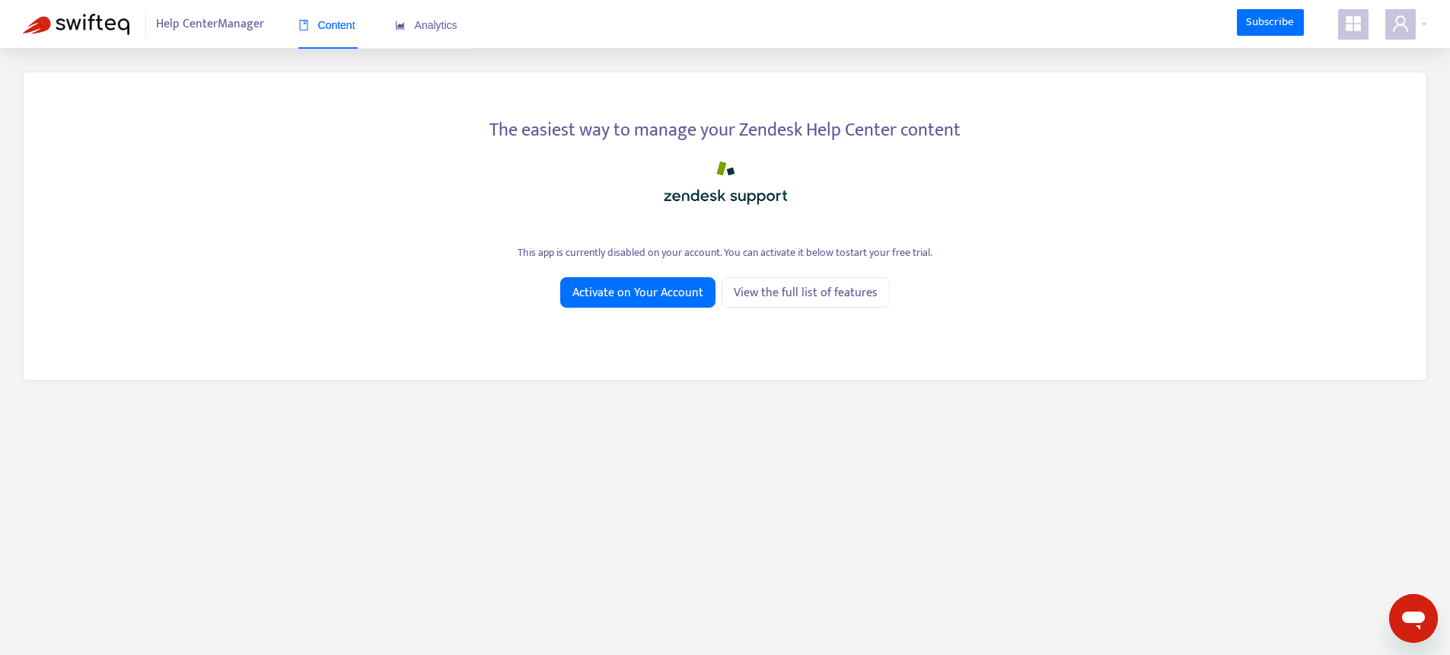
click at [1341, 27] on span at bounding box center [1353, 24] width 30 height 30
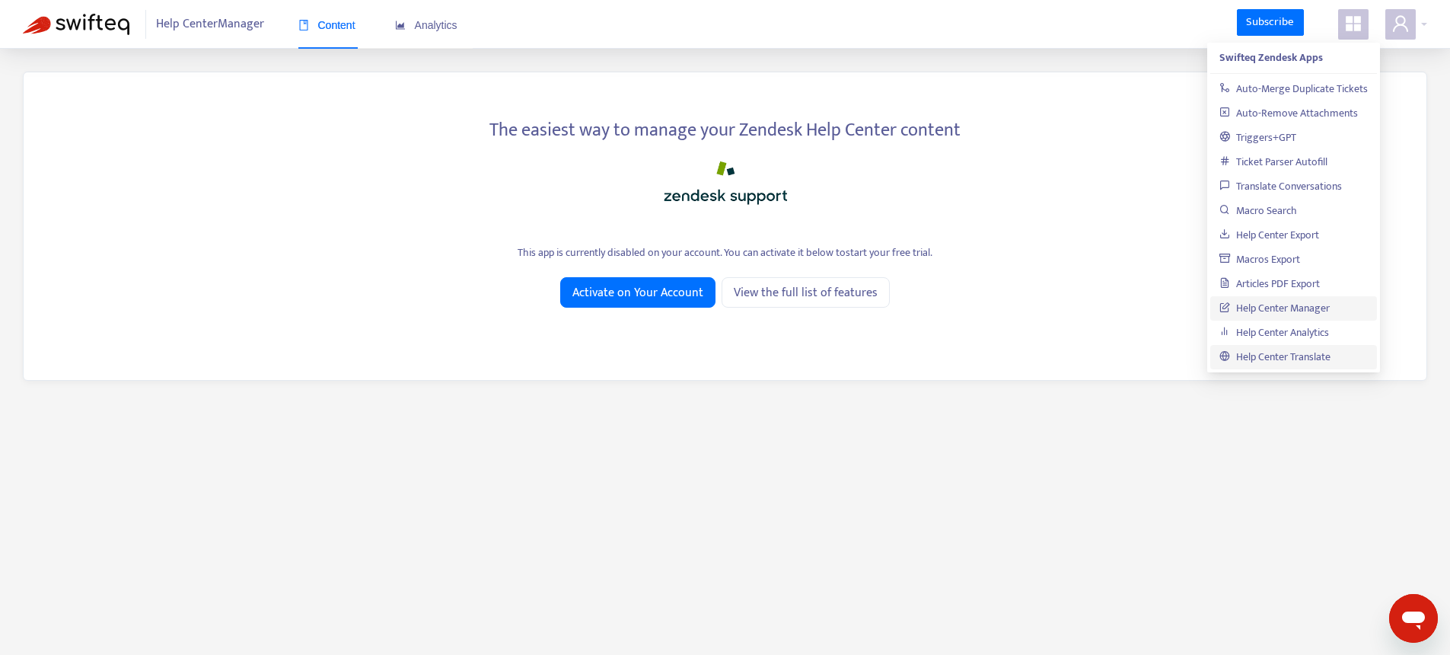
click at [1293, 348] on link "Help Center Translate" at bounding box center [1275, 357] width 111 height 18
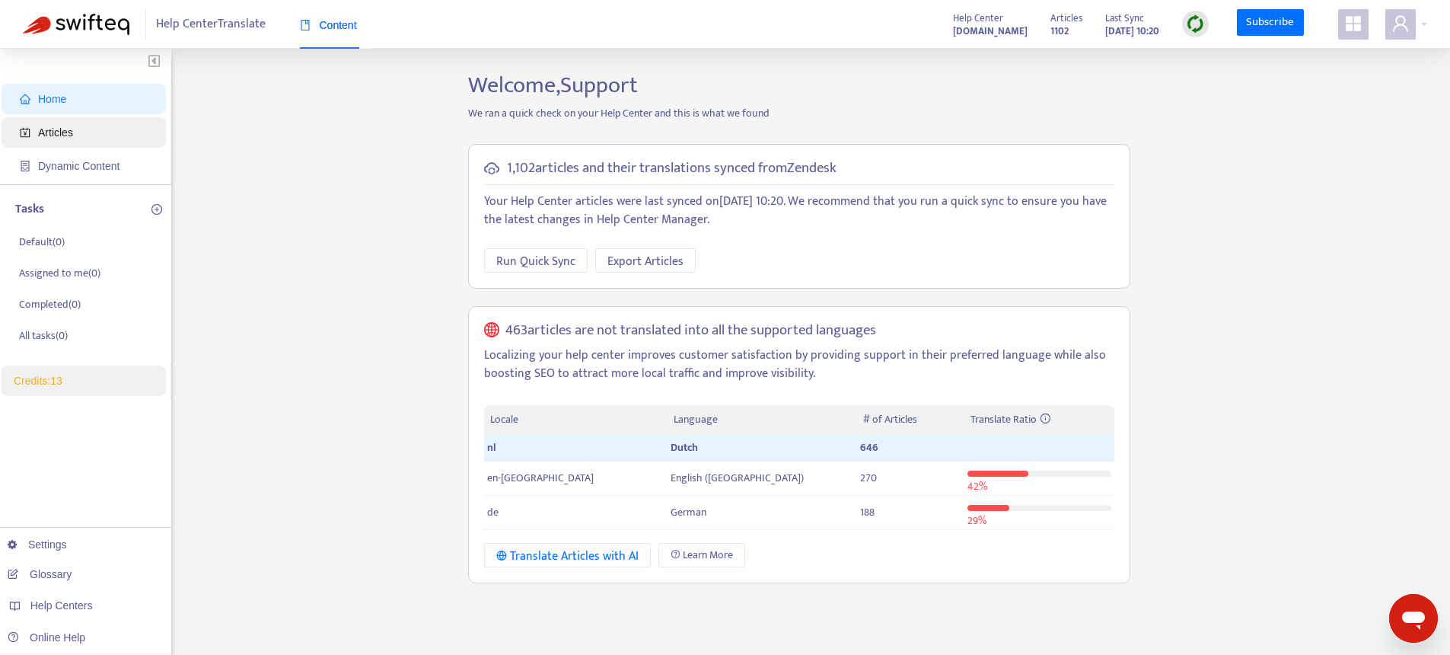
click at [58, 121] on span "Articles" at bounding box center [87, 132] width 134 height 30
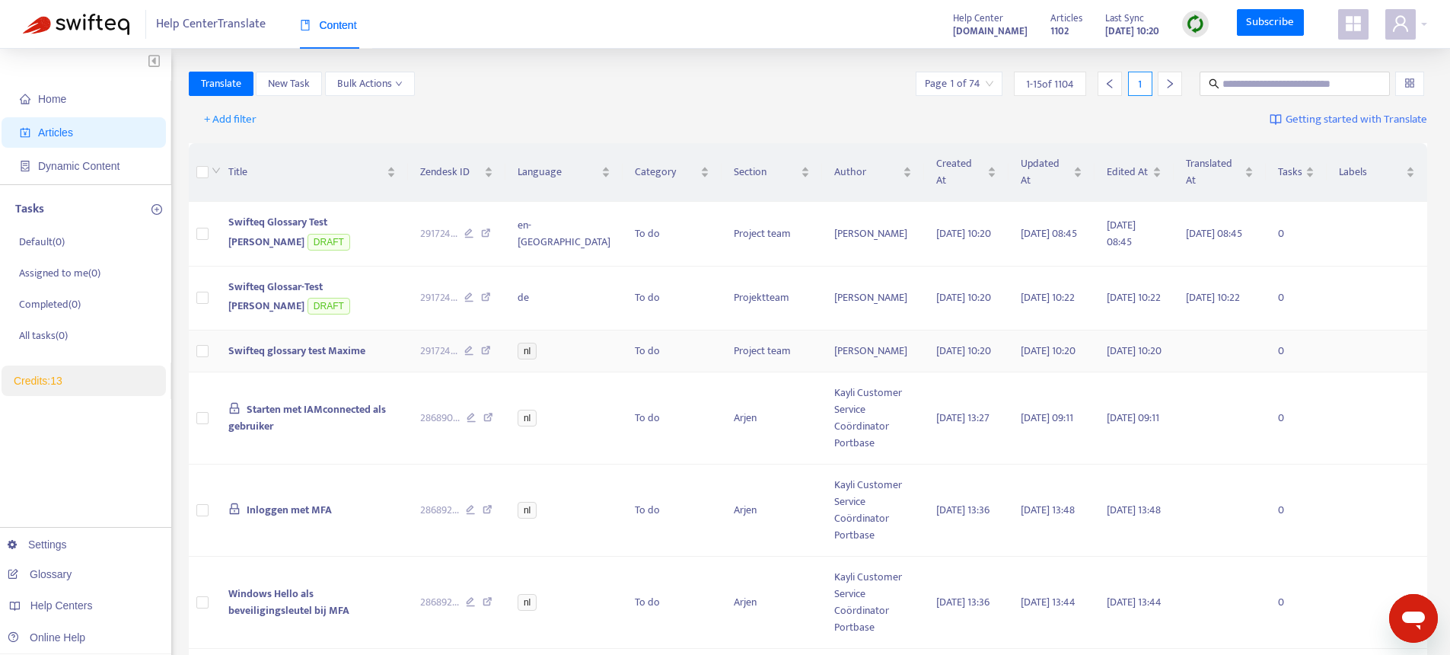
click at [288, 344] on span "Swifteq glossary test Maxime" at bounding box center [296, 351] width 137 height 18
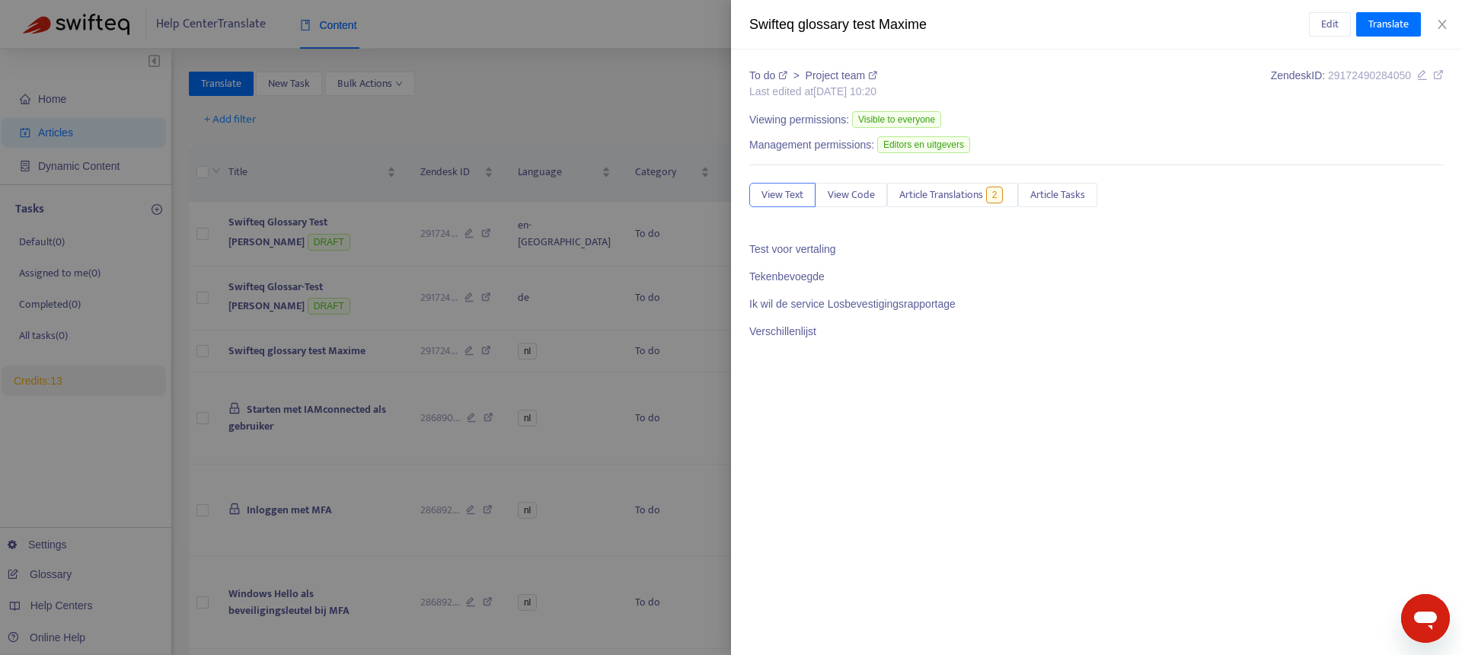
click at [786, 273] on p "Tekenbevoegde" at bounding box center [1096, 277] width 694 height 16
copy p "Tekenbevoegde"
click at [91, 501] on div at bounding box center [731, 327] width 1462 height 655
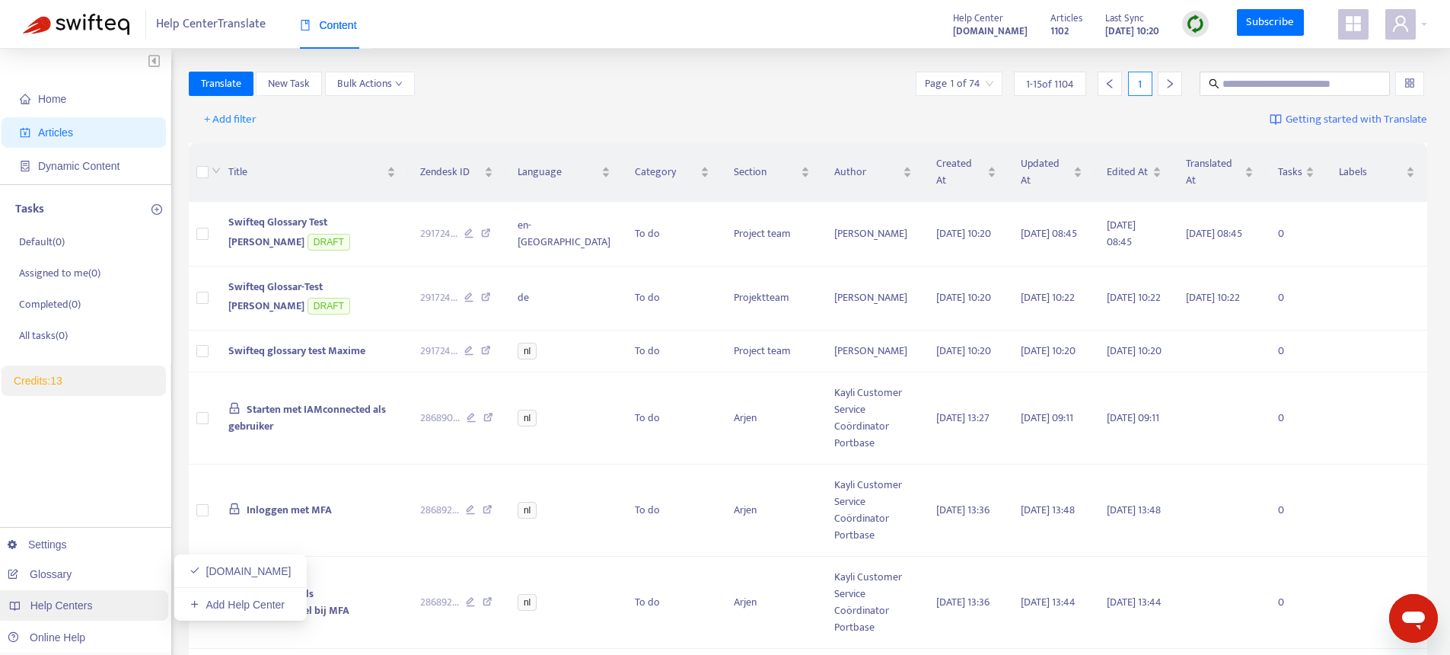
click at [40, 617] on div "Help Centers" at bounding box center [81, 605] width 173 height 30
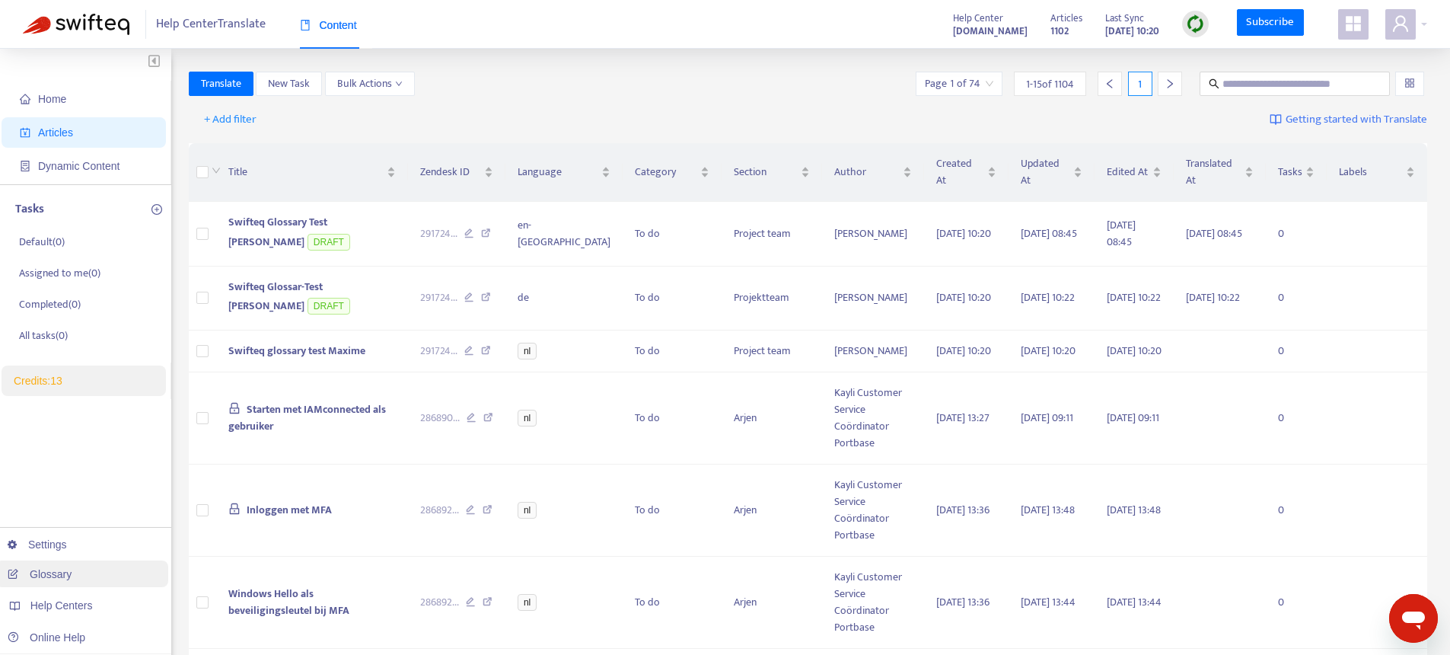
click at [53, 569] on link "Glossary" at bounding box center [40, 574] width 64 height 12
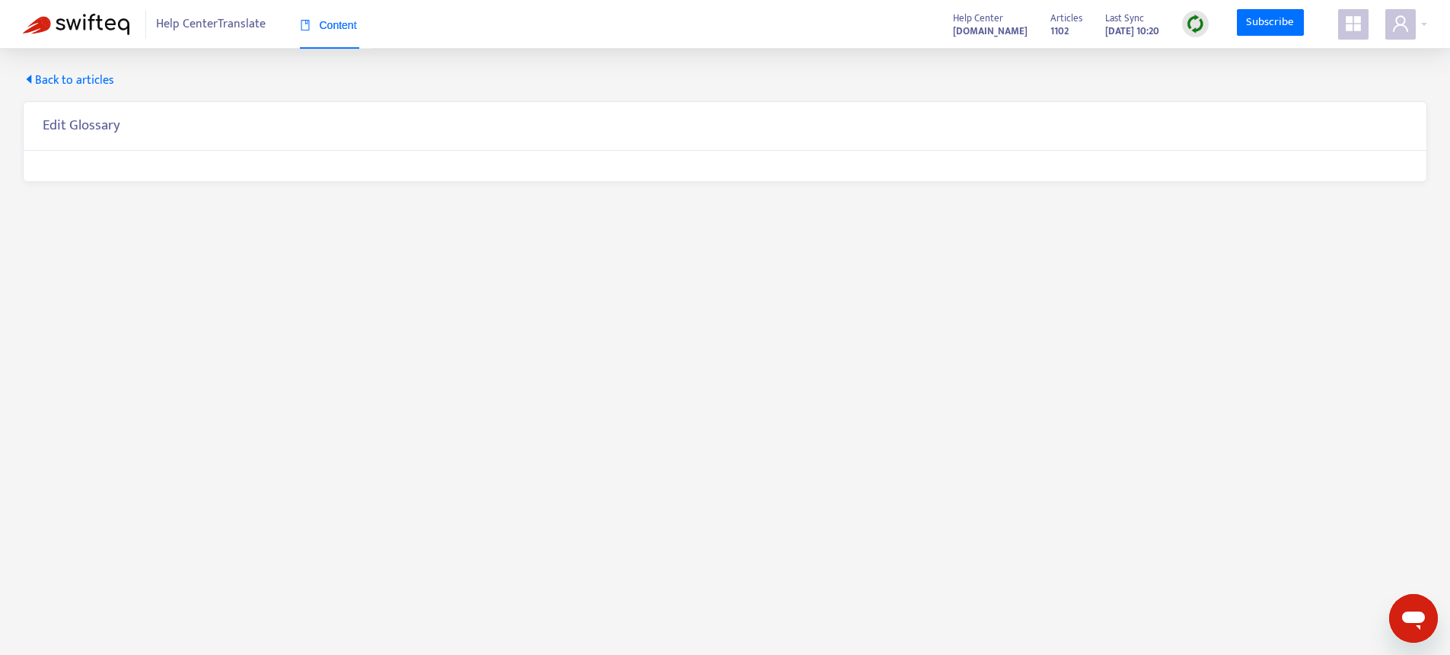
click at [89, 81] on span "Back to articles" at bounding box center [68, 81] width 91 height 18
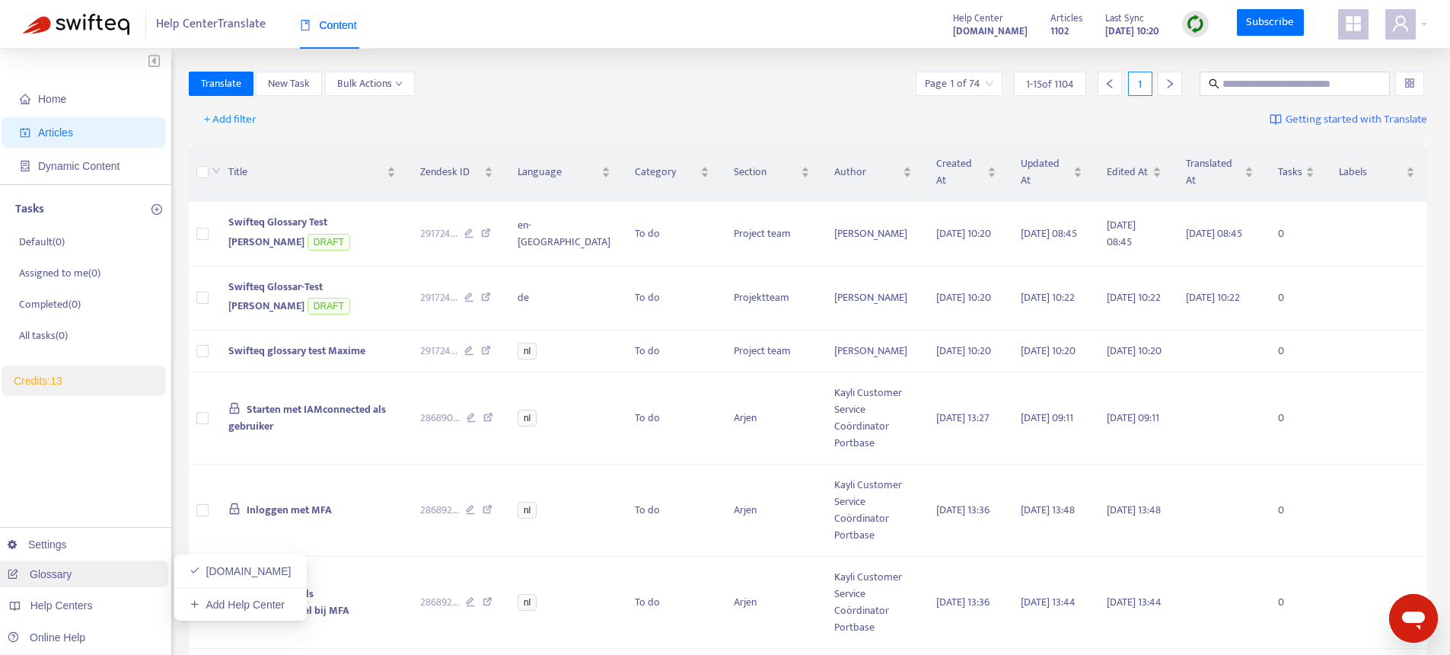
click at [49, 568] on link "Glossary" at bounding box center [40, 574] width 64 height 12
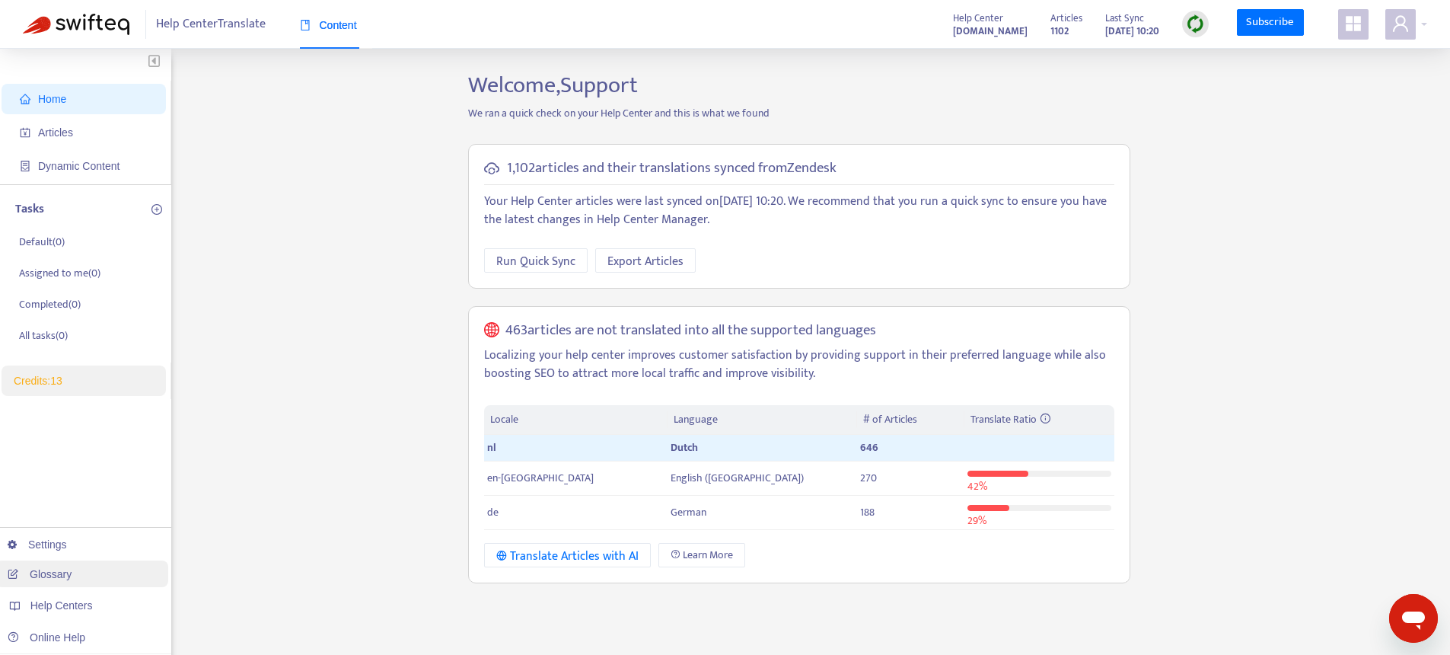
click at [72, 579] on link "Glossary" at bounding box center [40, 574] width 64 height 12
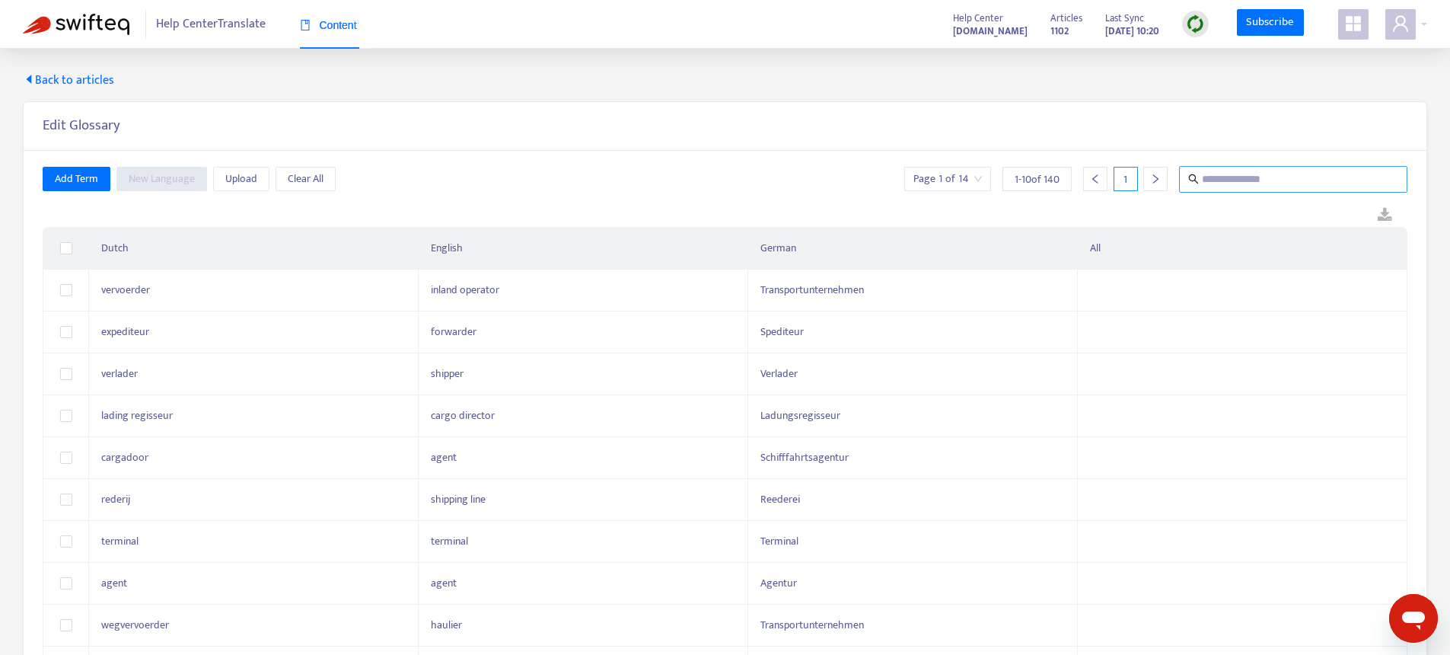
click at [1281, 183] on input "text" at bounding box center [1294, 179] width 184 height 19
paste input "**********"
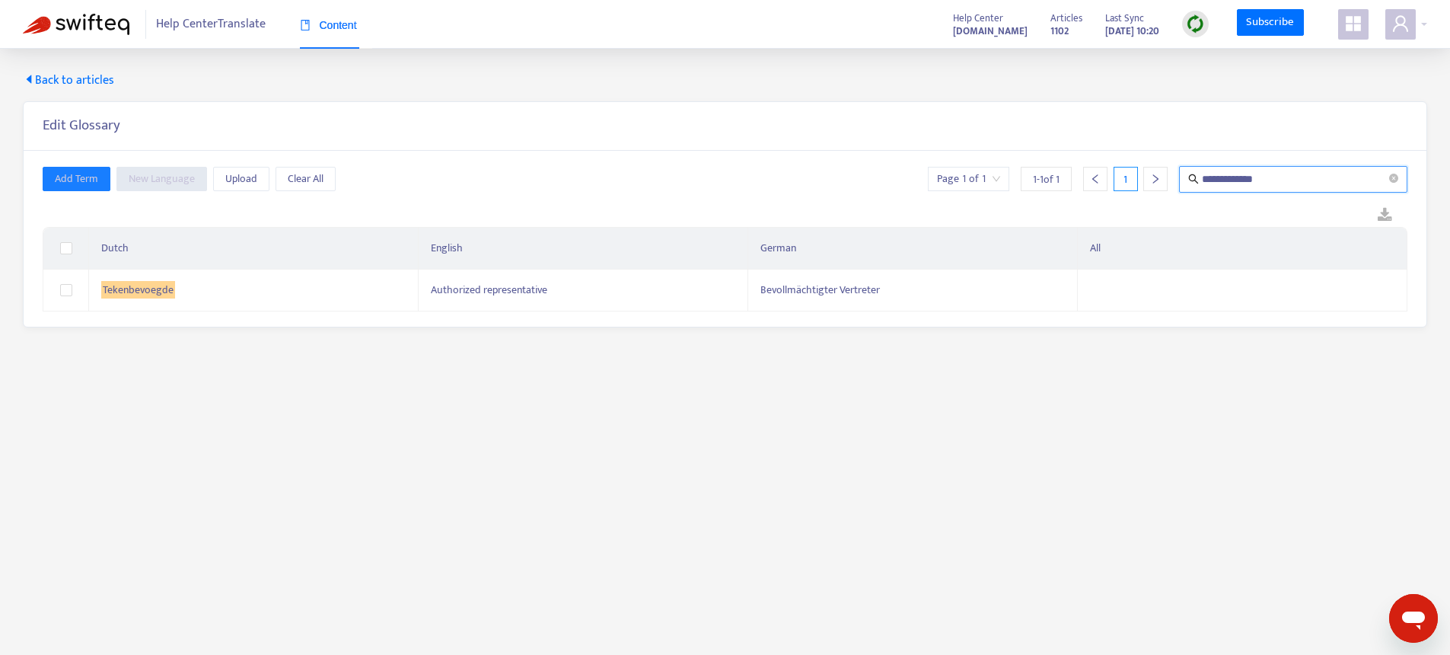
type input "**********"
click at [65, 76] on span "Back to articles" at bounding box center [68, 81] width 91 height 18
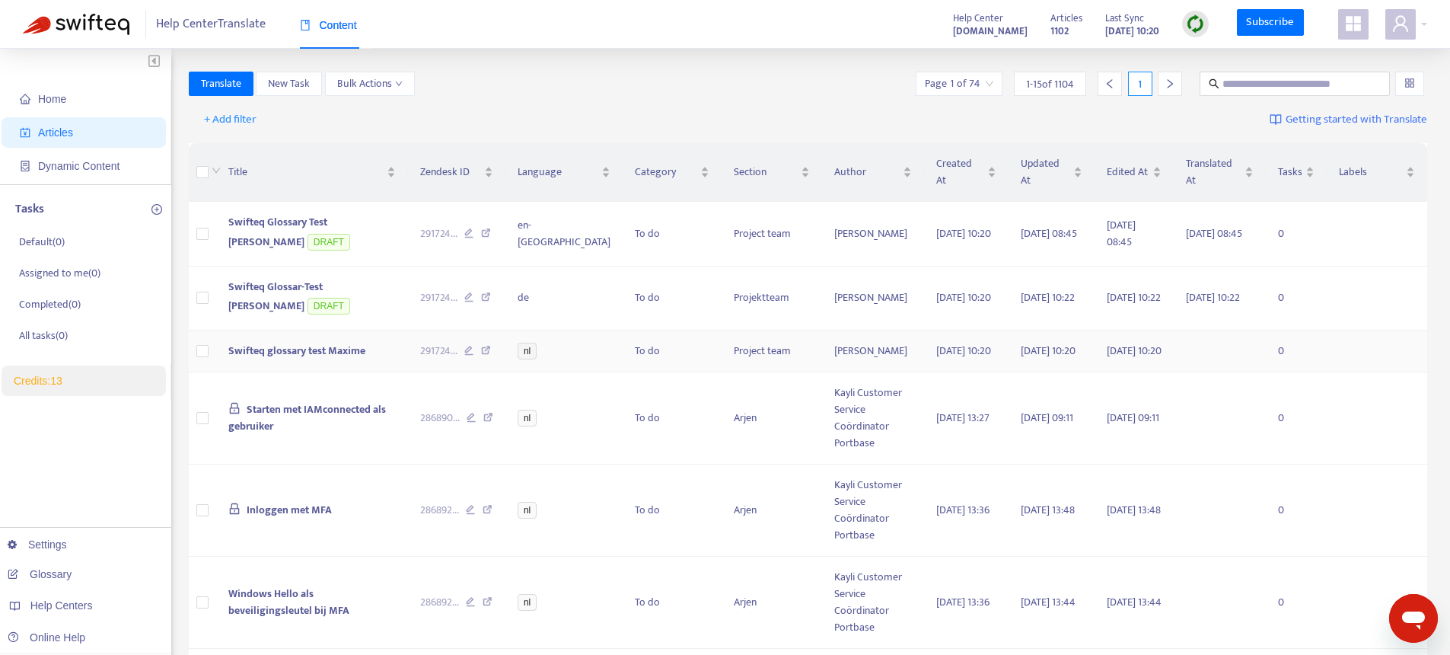
click at [311, 358] on span "Swifteq glossary test Maxime" at bounding box center [296, 351] width 137 height 18
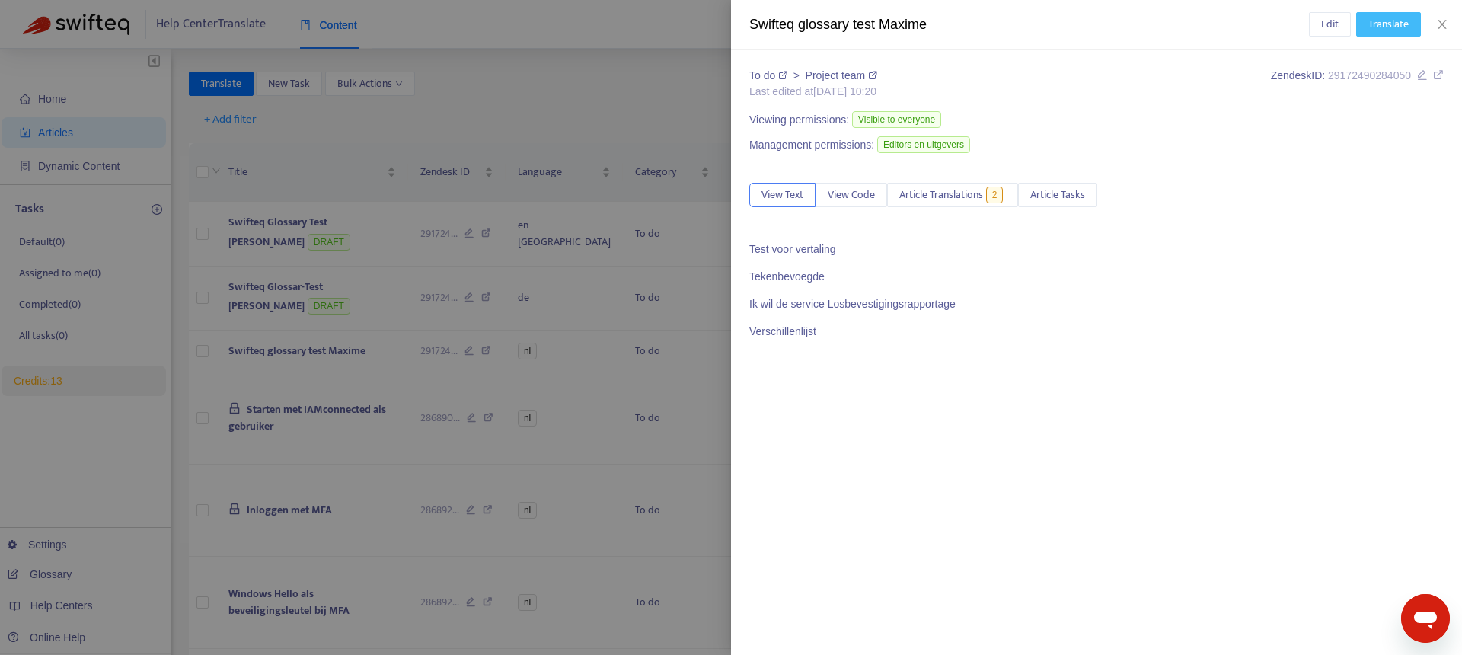
click at [1386, 26] on span "Translate" at bounding box center [1388, 24] width 40 height 17
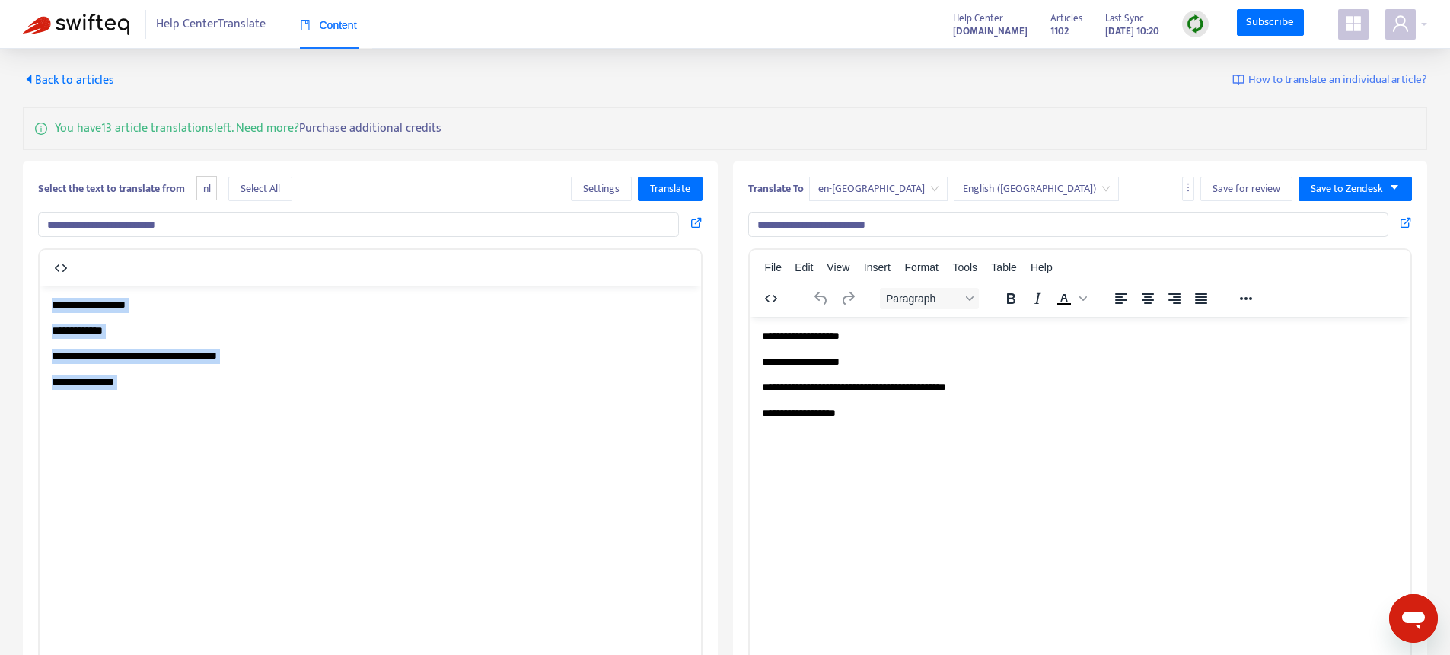
drag, startPoint x: 213, startPoint y: 390, endPoint x: 0, endPoint y: 289, distance: 235.7
click at [40, 289] on html "**********" at bounding box center [371, 356] width 662 height 142
click at [673, 191] on span "Translate" at bounding box center [670, 188] width 40 height 17
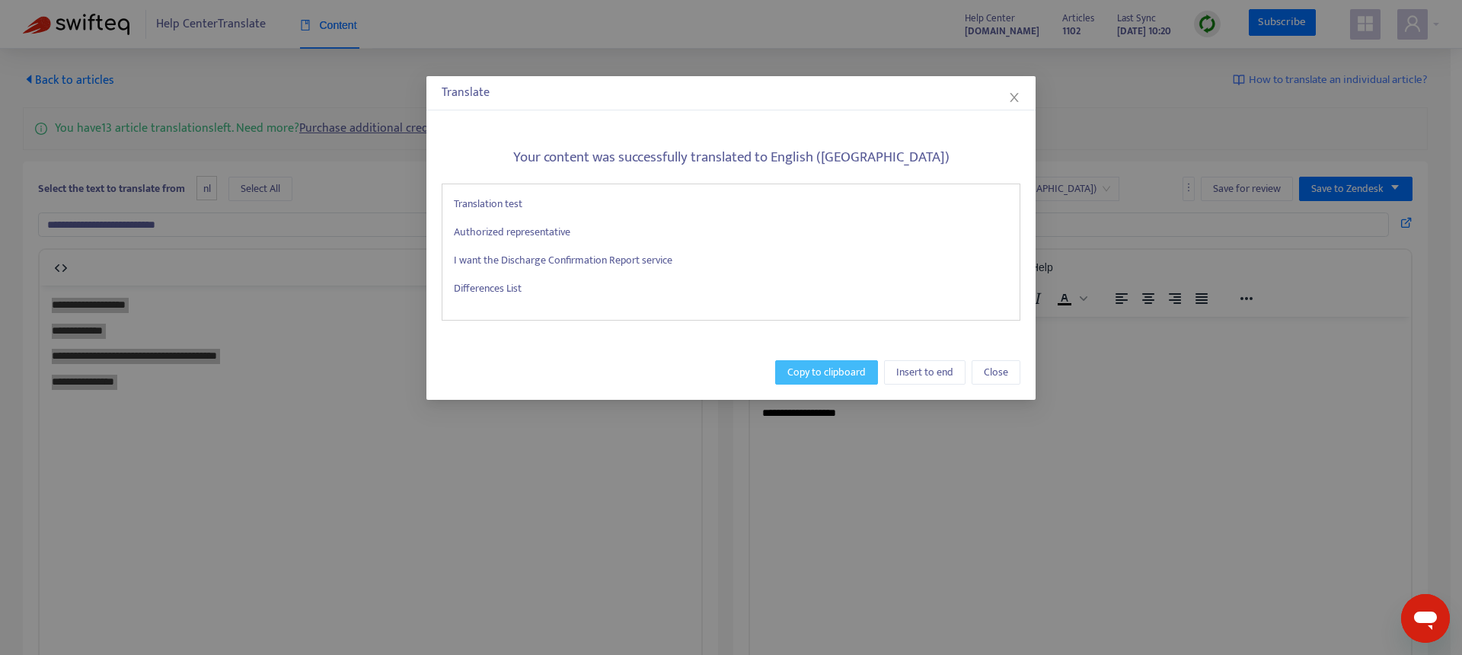
click at [828, 366] on span "Copy to clipboard" at bounding box center [826, 372] width 78 height 17
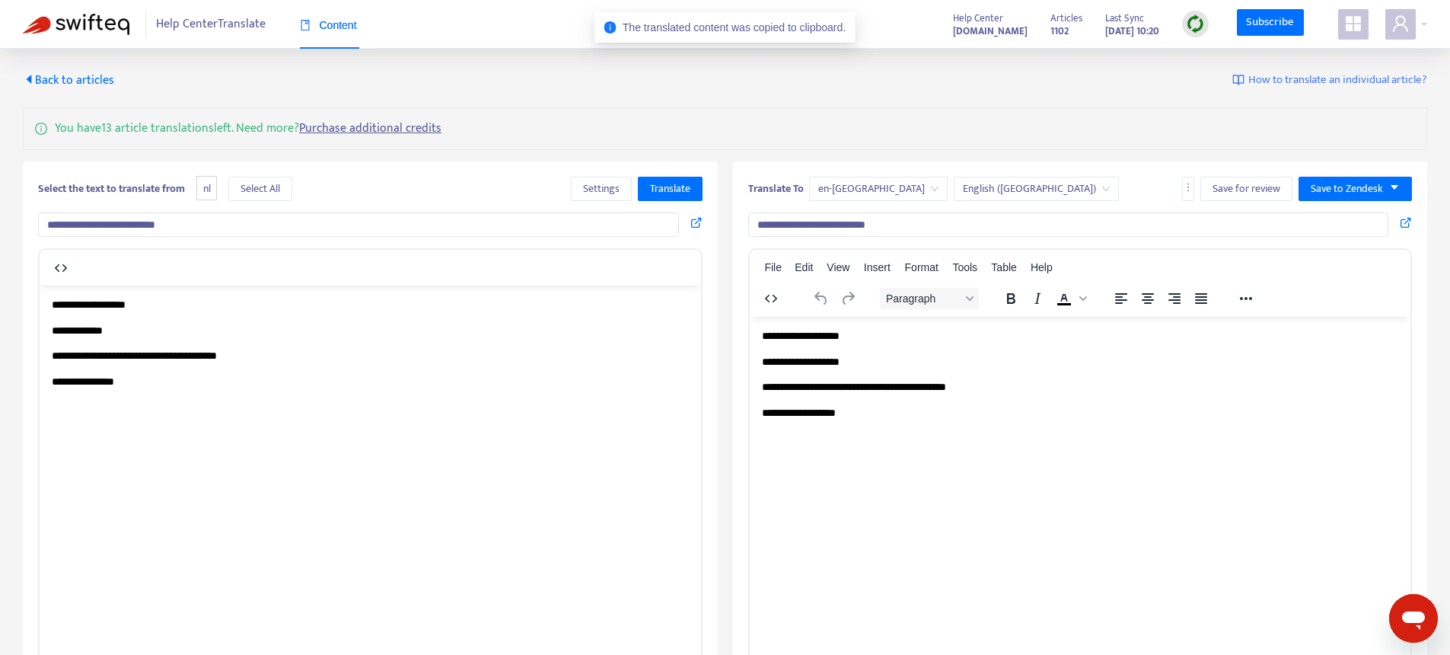
click at [1003, 445] on html "**********" at bounding box center [1080, 387] width 662 height 142
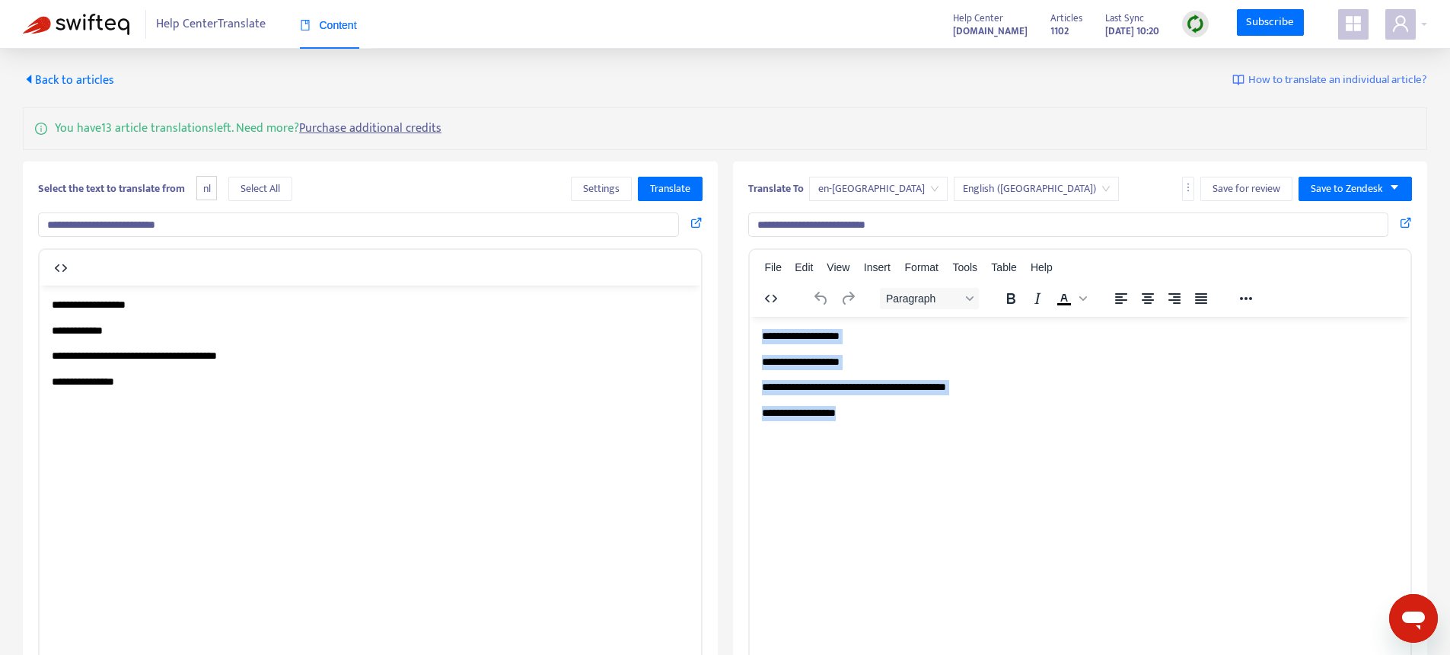
paste body "Rich Text Area. Press ALT-0 for help."
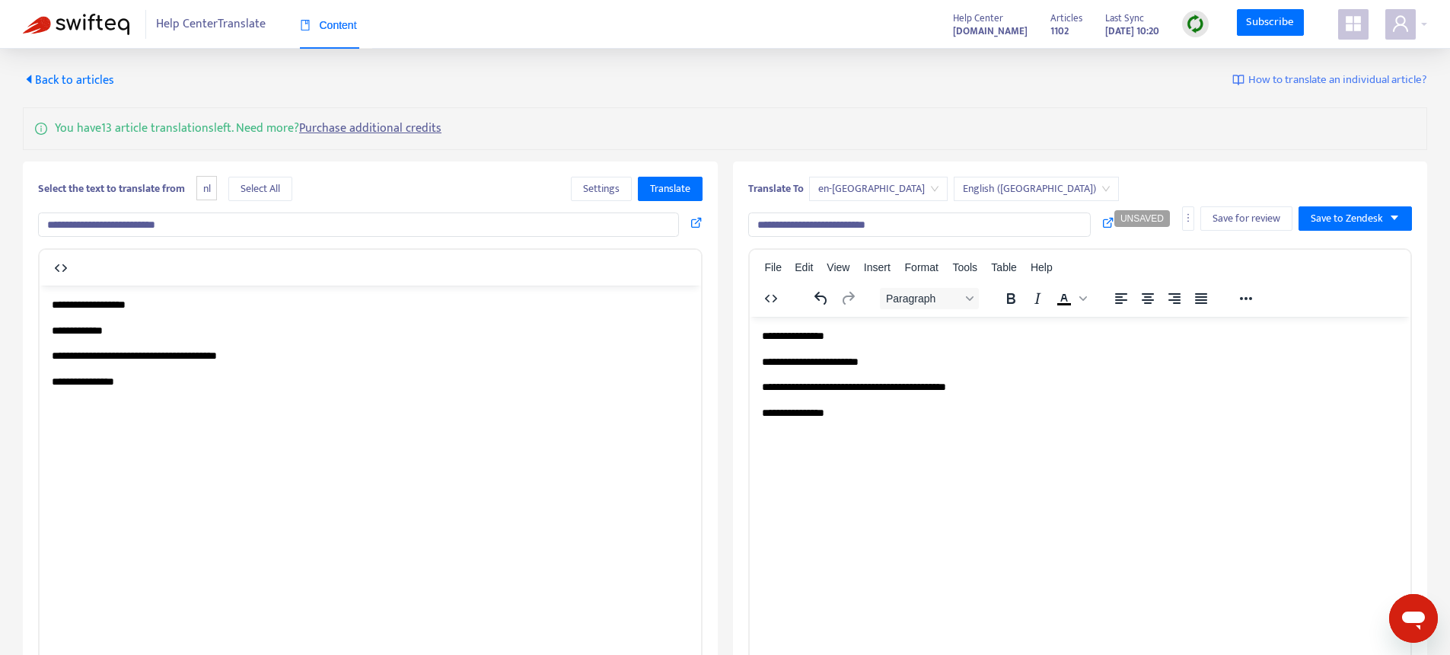
click at [91, 384] on p "**********" at bounding box center [370, 381] width 637 height 15
copy p "**********"
click at [94, 80] on span "Back to articles" at bounding box center [68, 80] width 91 height 21
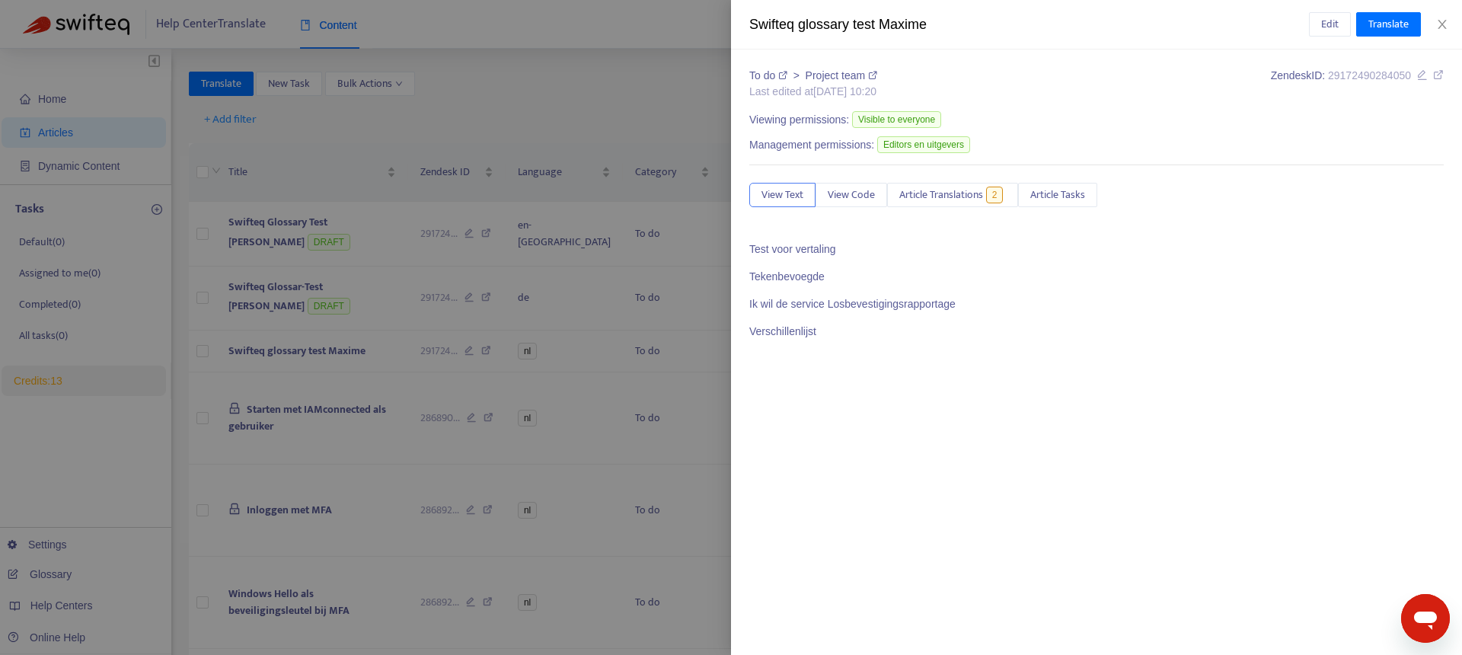
click at [715, 100] on div at bounding box center [731, 327] width 1462 height 655
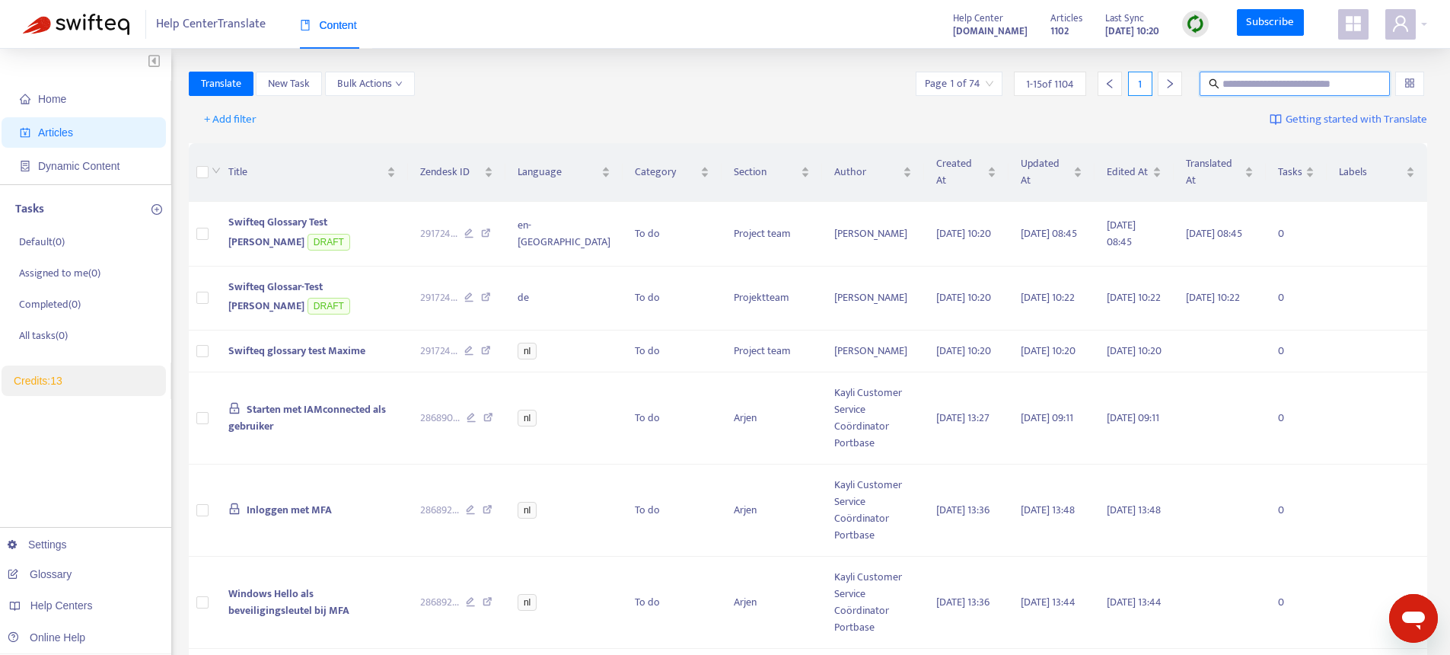
click at [1300, 85] on input "text" at bounding box center [1296, 83] width 146 height 17
click at [45, 574] on link "Glossary" at bounding box center [40, 574] width 64 height 12
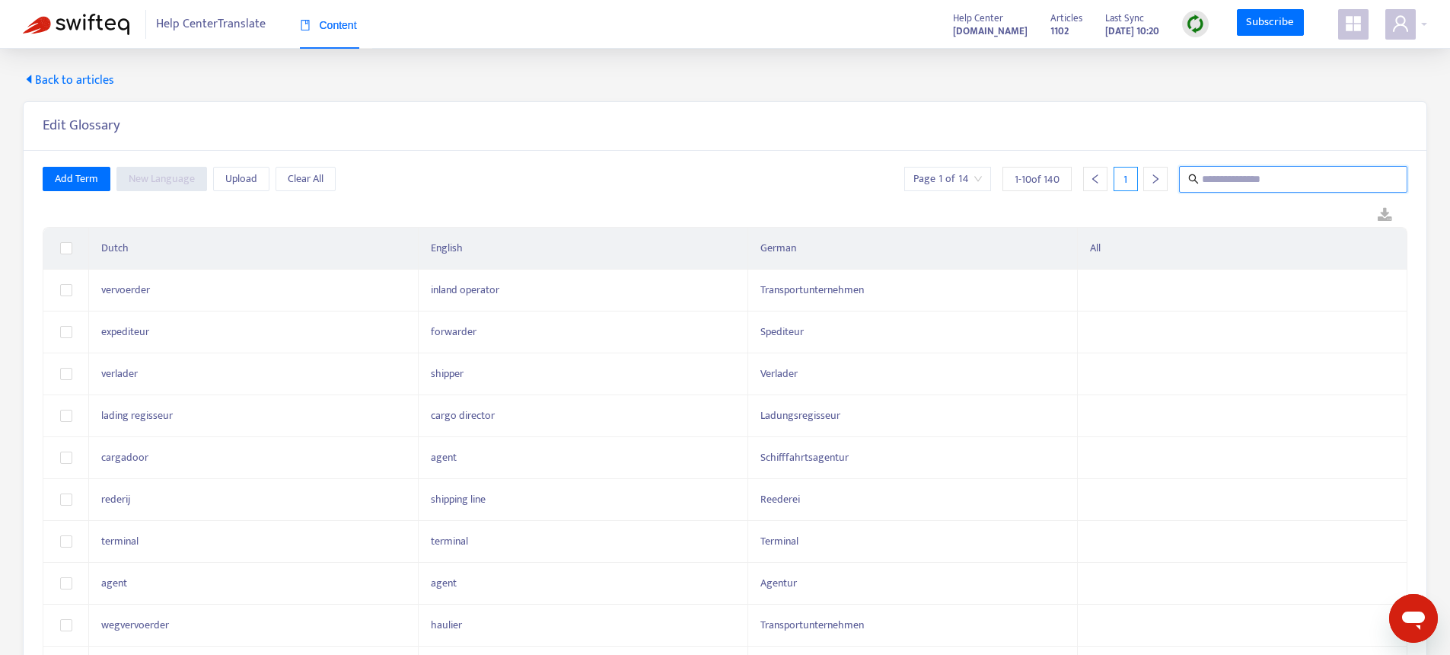
click at [1225, 176] on input "text" at bounding box center [1294, 179] width 184 height 19
paste input "**********"
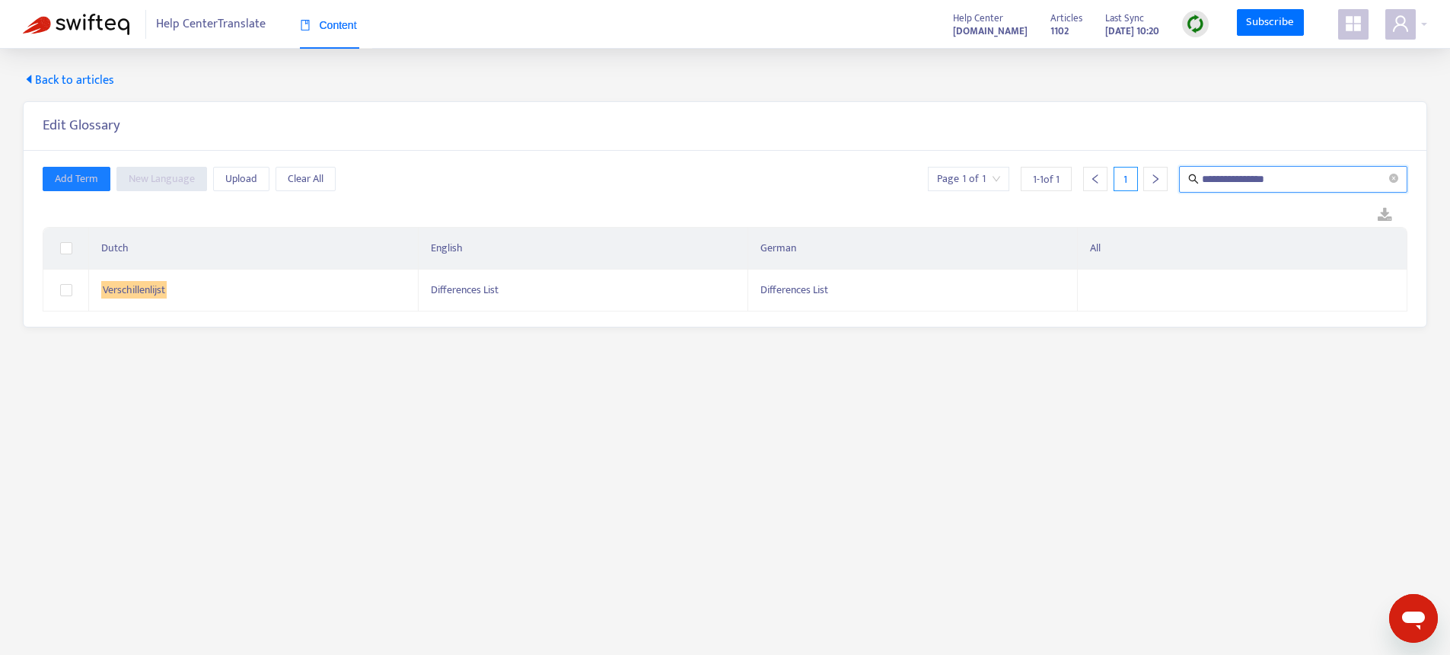
type input "**********"
click at [102, 84] on span "Back to articles" at bounding box center [68, 81] width 91 height 18
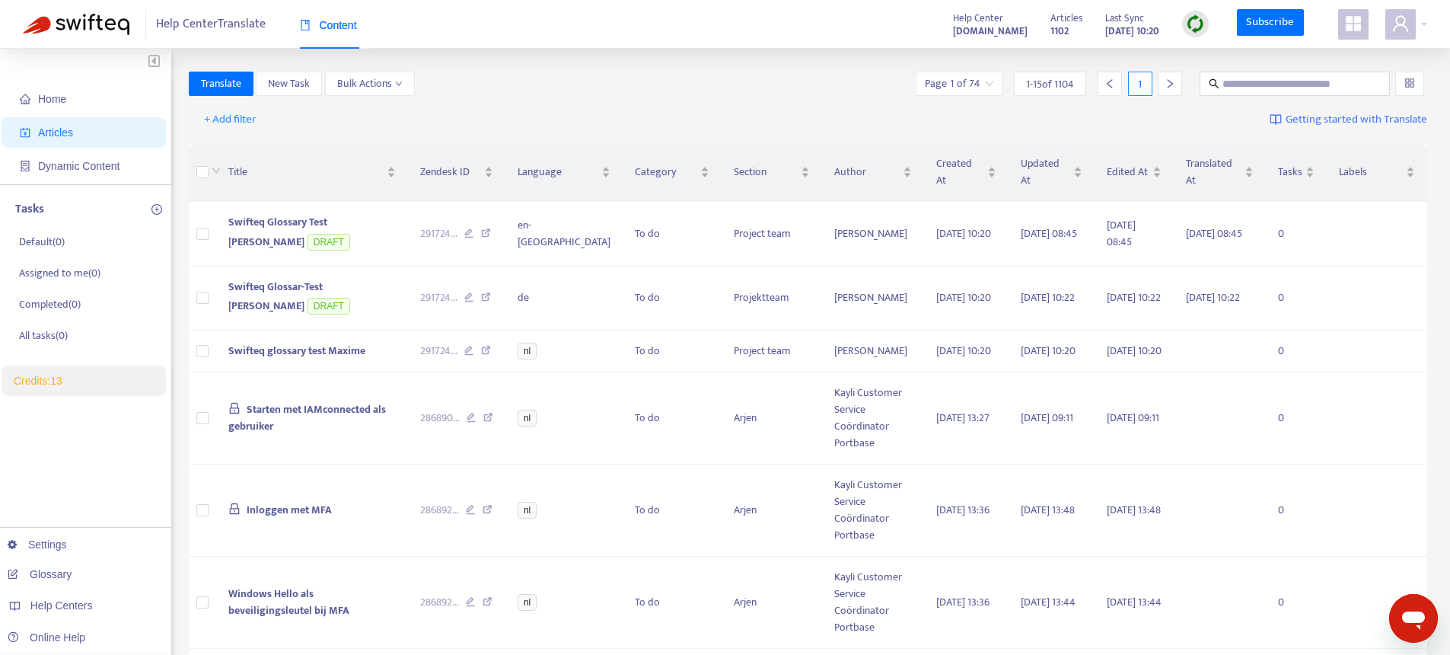
click at [332, 34] on div "Content" at bounding box center [328, 25] width 57 height 46
